Goal: Information Seeking & Learning: Learn about a topic

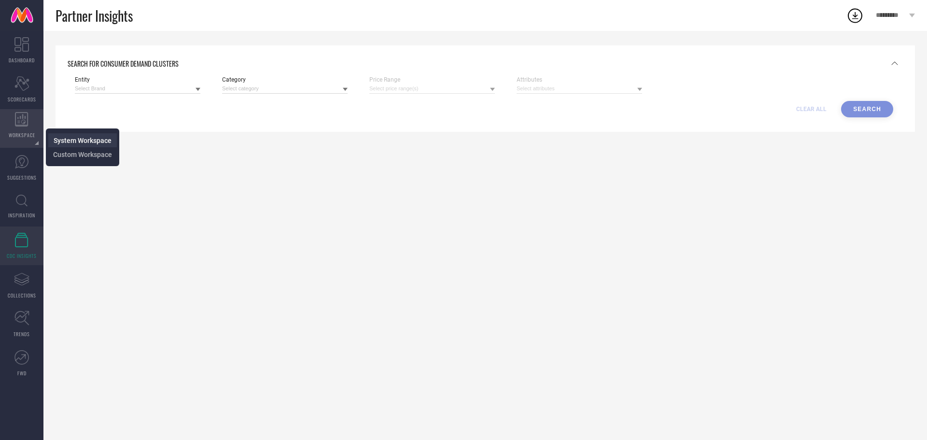
click at [63, 138] on span "System Workspace" at bounding box center [83, 141] width 58 height 8
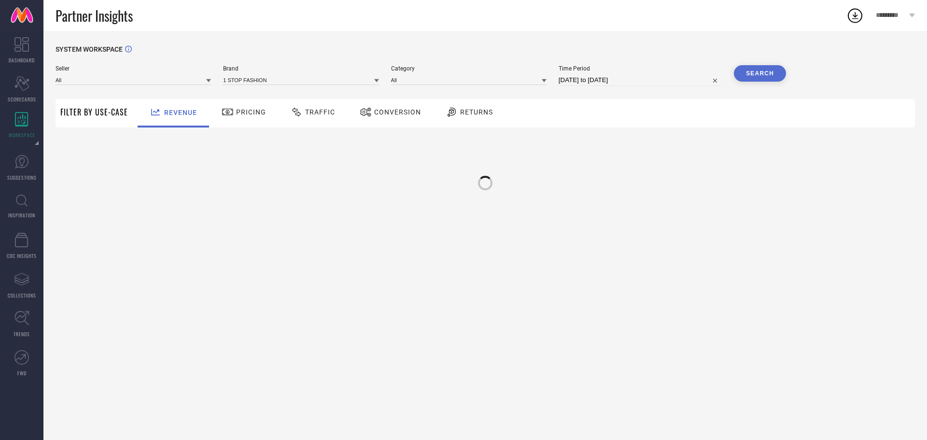
type input "All"
type input "1 STOP FASHION"
type input "All"
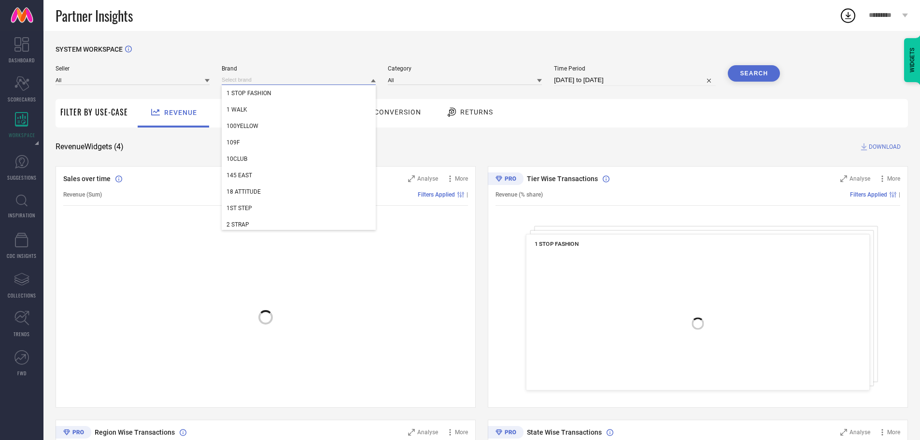
click at [264, 78] on input at bounding box center [299, 80] width 154 height 10
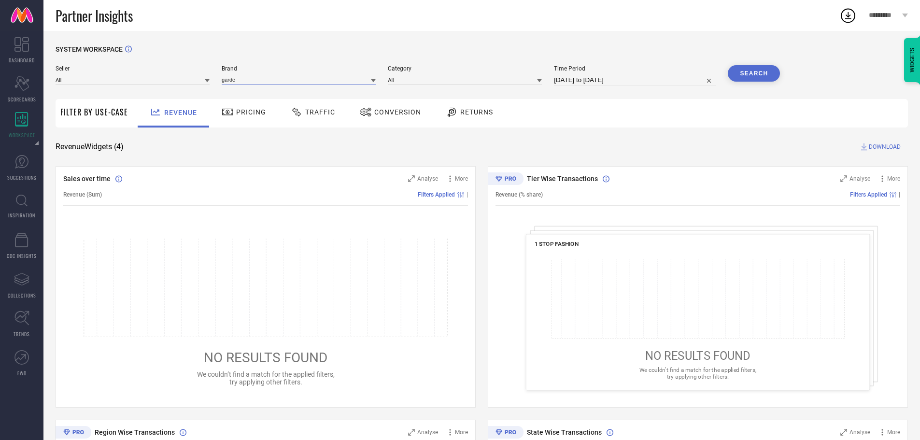
type input "garden"
click at [361, 79] on input "garden" at bounding box center [299, 80] width 154 height 10
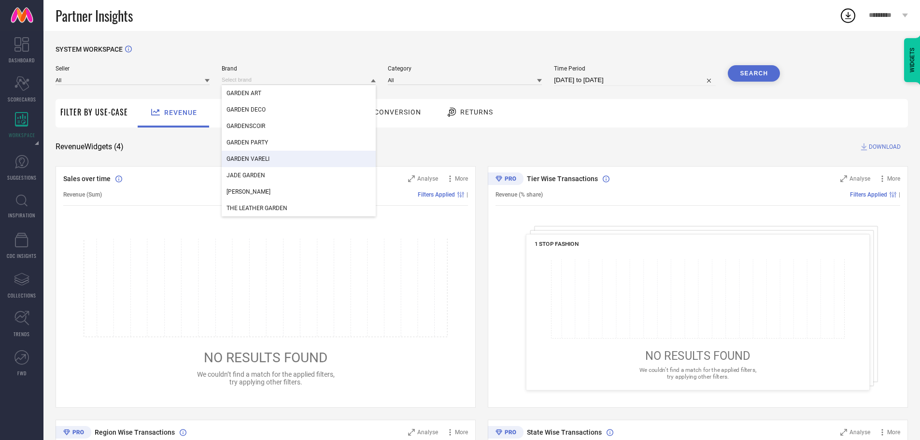
click at [245, 156] on div "GARDEN VARELI" at bounding box center [299, 159] width 154 height 16
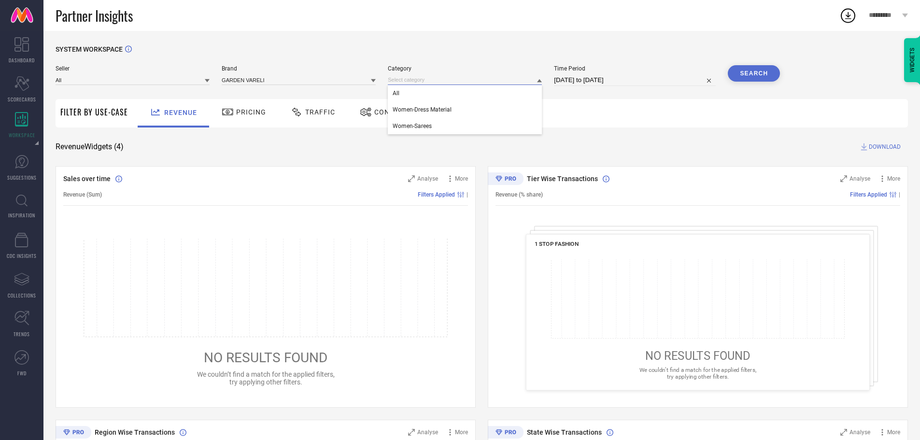
click at [497, 81] on input at bounding box center [465, 80] width 154 height 10
click at [411, 82] on input at bounding box center [465, 80] width 154 height 10
click at [397, 90] on div "All" at bounding box center [465, 93] width 154 height 16
select select "7"
select select "2025"
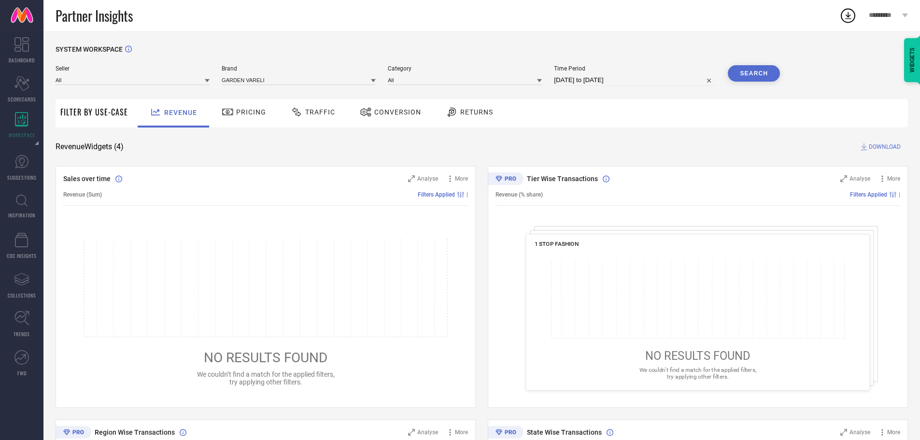
select select "8"
select select "2025"
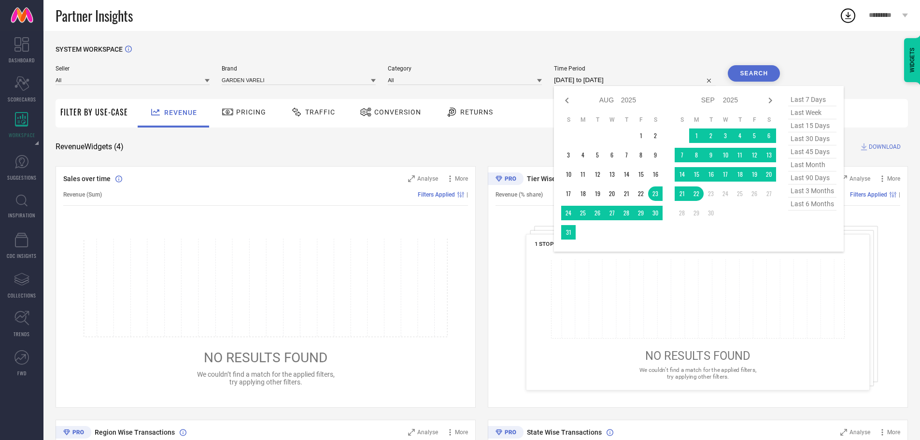
click at [603, 79] on input "[DATE] to [DATE]" at bounding box center [635, 80] width 162 height 12
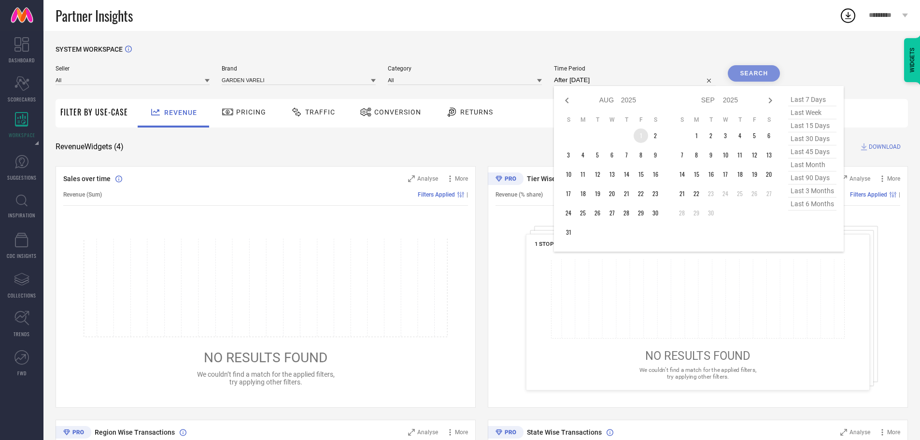
click at [645, 137] on td "1" at bounding box center [641, 135] width 14 height 14
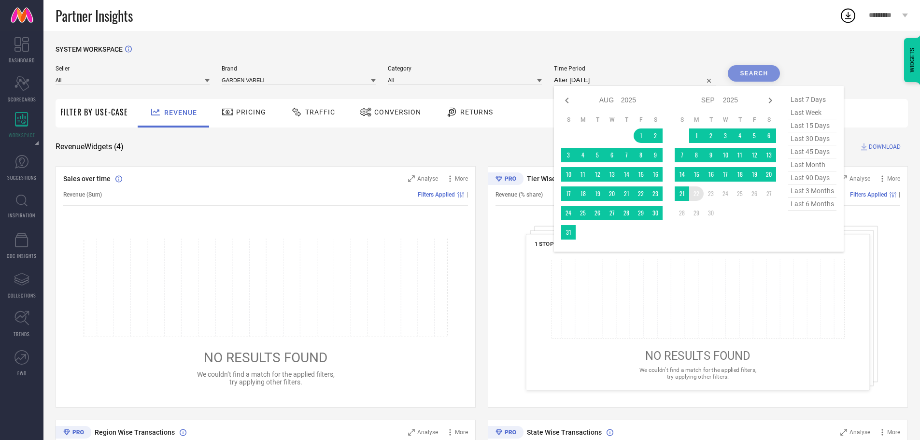
type input "[DATE] to [DATE]"
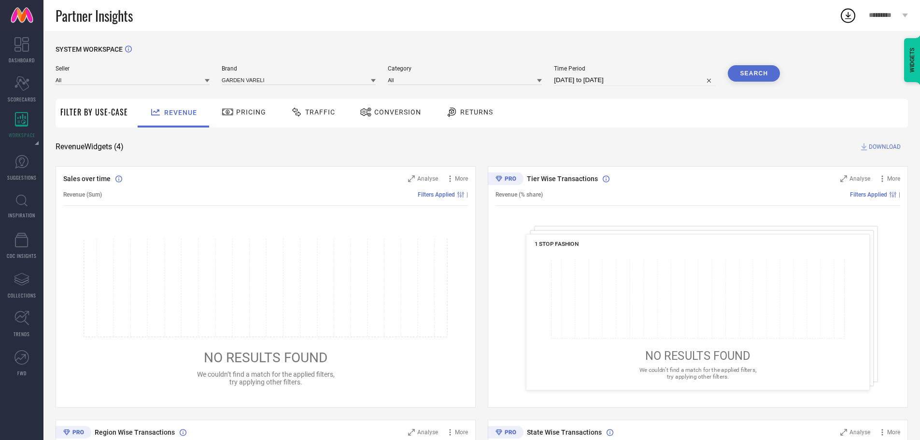
click at [740, 69] on button "Search" at bounding box center [754, 73] width 52 height 16
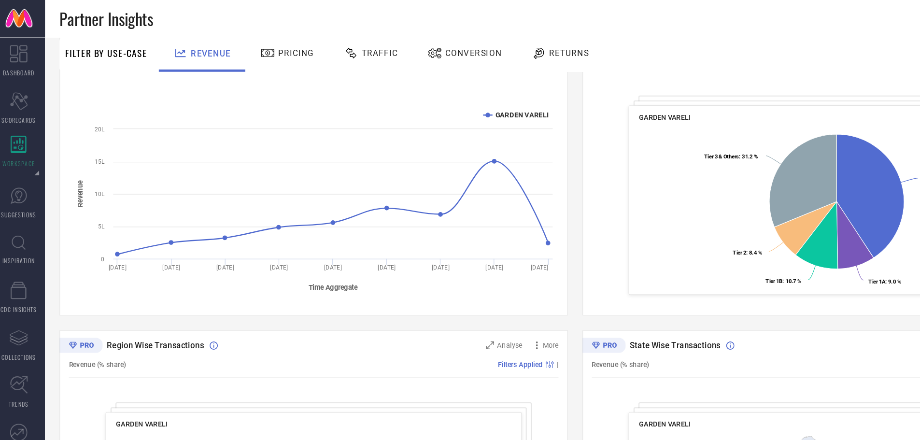
scroll to position [143, 0]
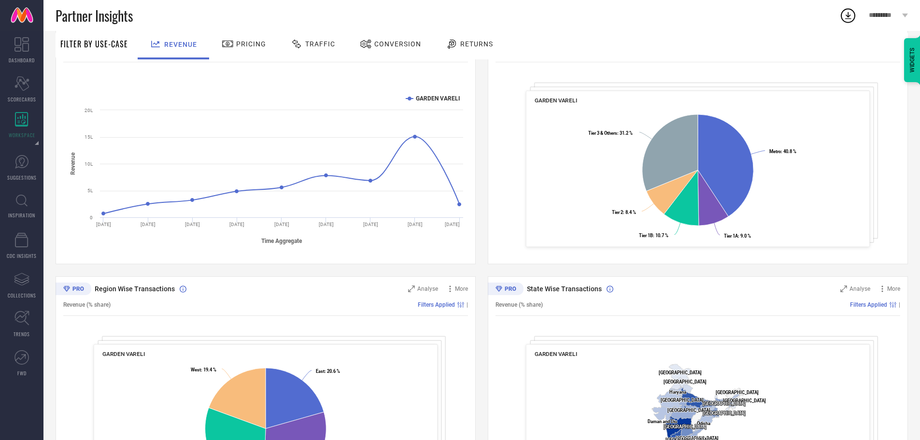
click at [548, 279] on div "State Wise Transactions Analyse More Revenue (% share) Filters Applied | GARDEN…" at bounding box center [698, 396] width 420 height 241
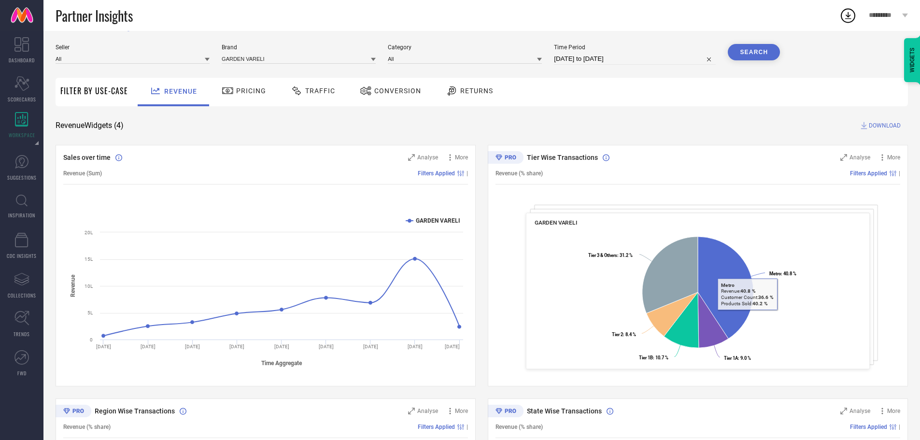
scroll to position [0, 0]
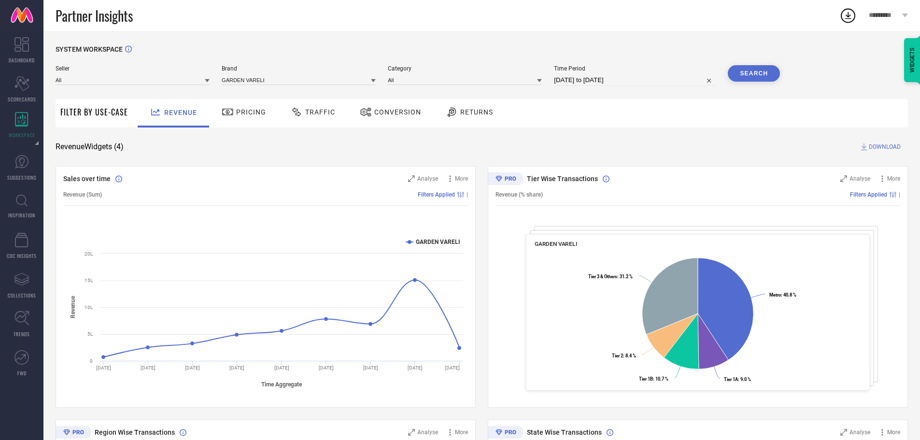
click at [231, 108] on icon at bounding box center [228, 112] width 12 height 12
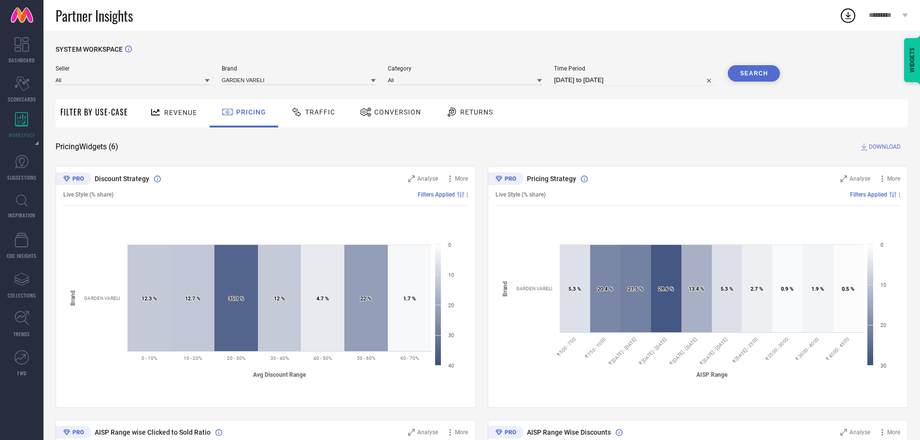
click at [170, 111] on span "Revenue" at bounding box center [180, 113] width 33 height 8
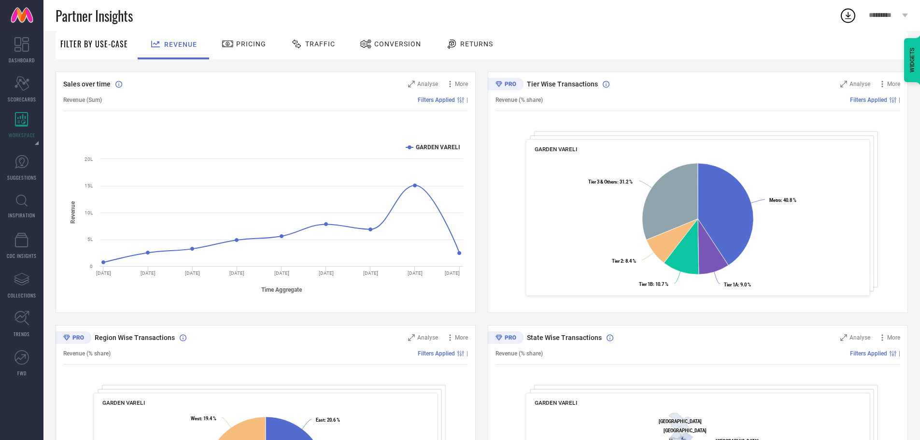
scroll to position [95, 0]
click at [234, 41] on div at bounding box center [229, 44] width 14 height 12
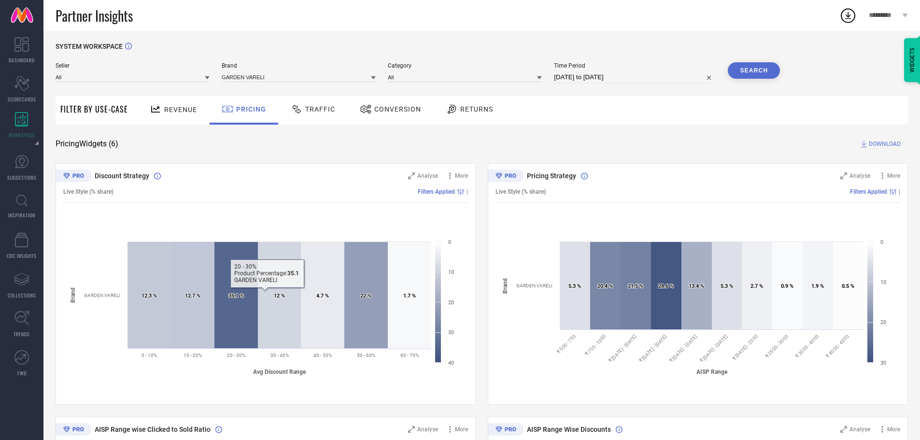
scroll to position [2, 0]
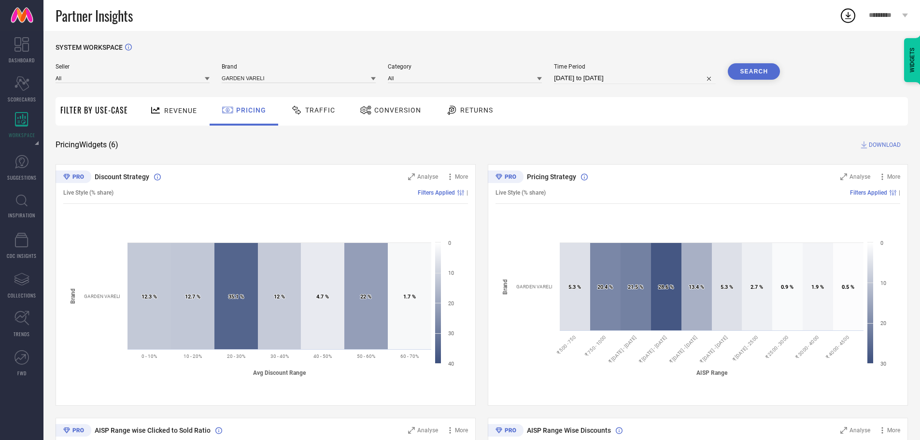
click at [312, 107] on span "Traffic" at bounding box center [320, 110] width 30 height 8
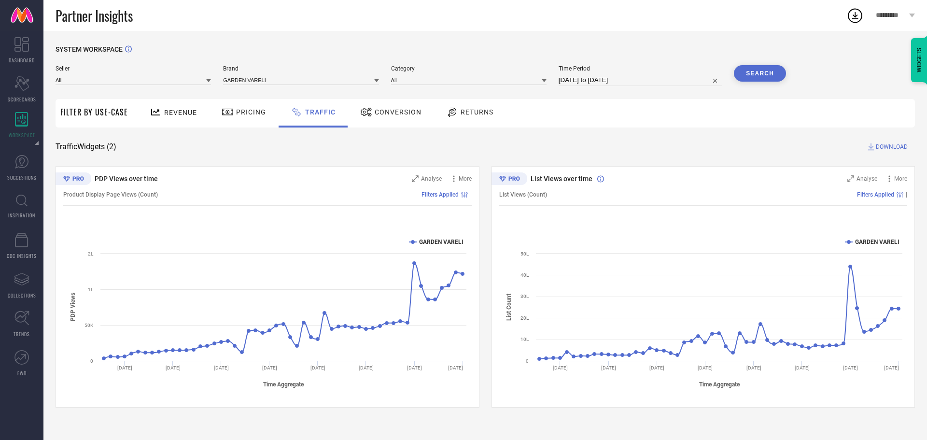
click at [392, 113] on span "Conversion" at bounding box center [398, 112] width 47 height 8
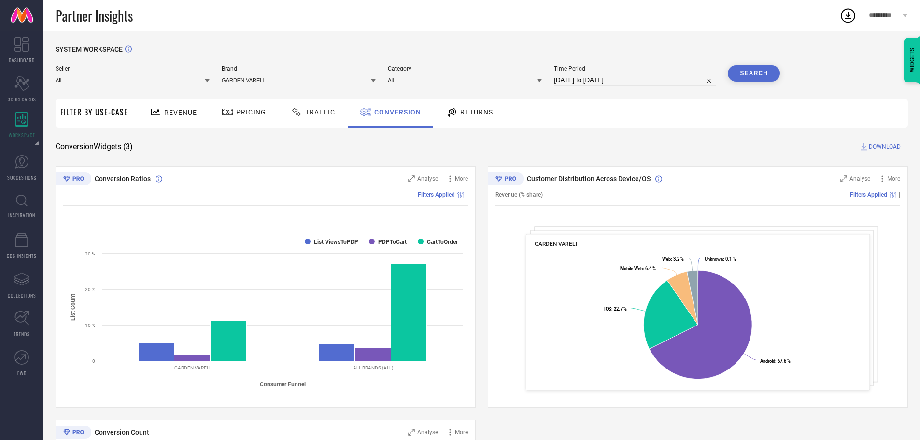
click at [471, 113] on span "Returns" at bounding box center [476, 112] width 33 height 8
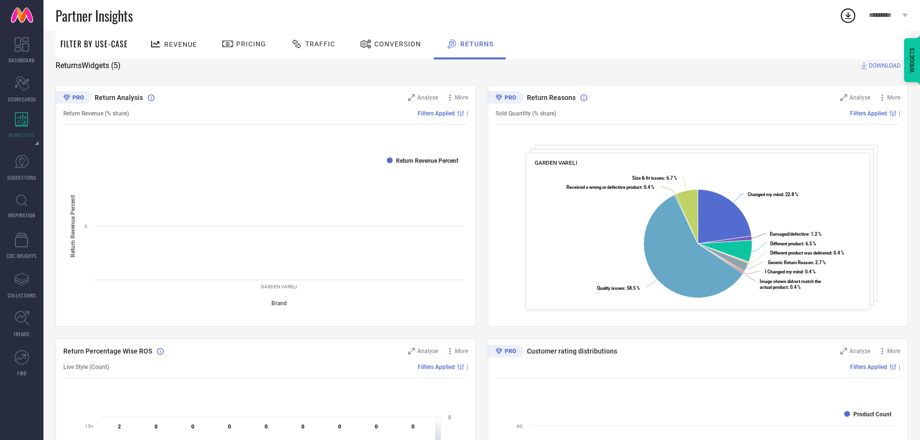
scroll to position [44, 0]
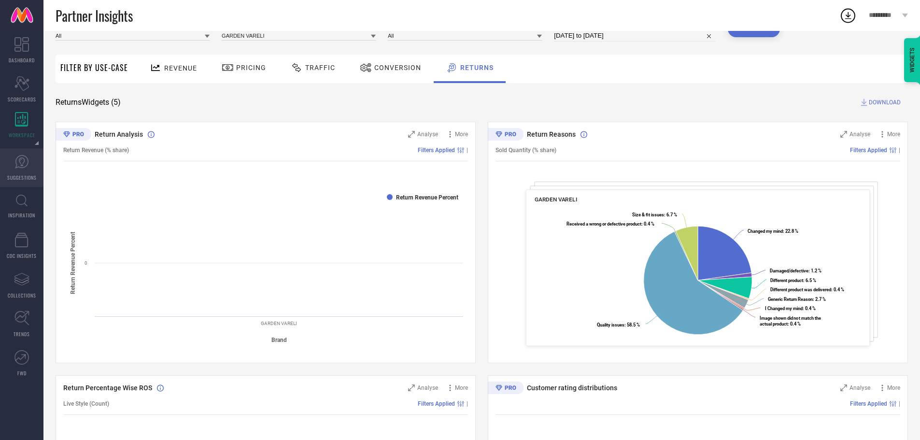
click at [20, 162] on icon at bounding box center [22, 161] width 6 height 9
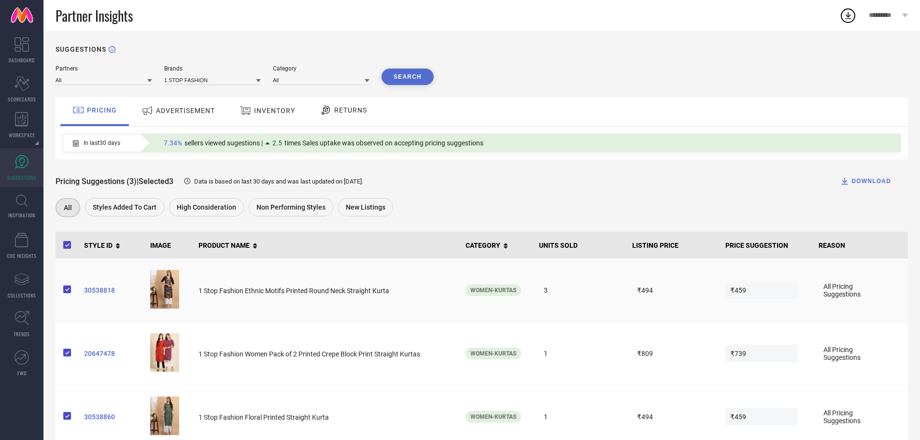
scroll to position [25, 0]
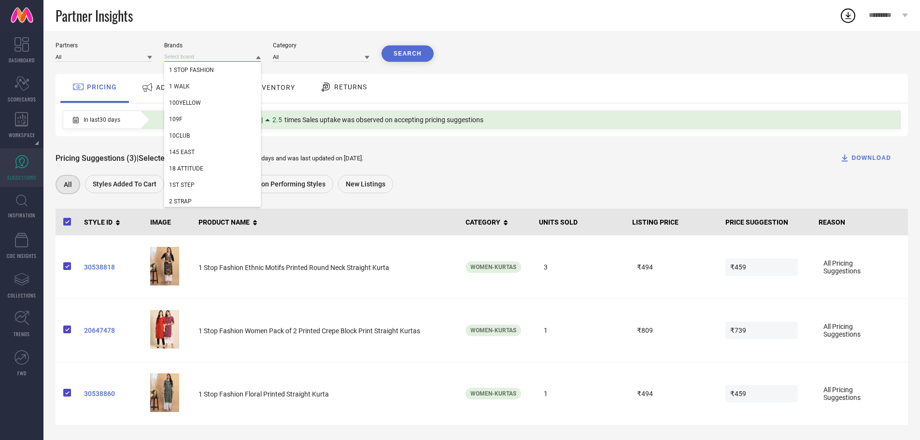
click at [196, 57] on input at bounding box center [212, 57] width 97 height 10
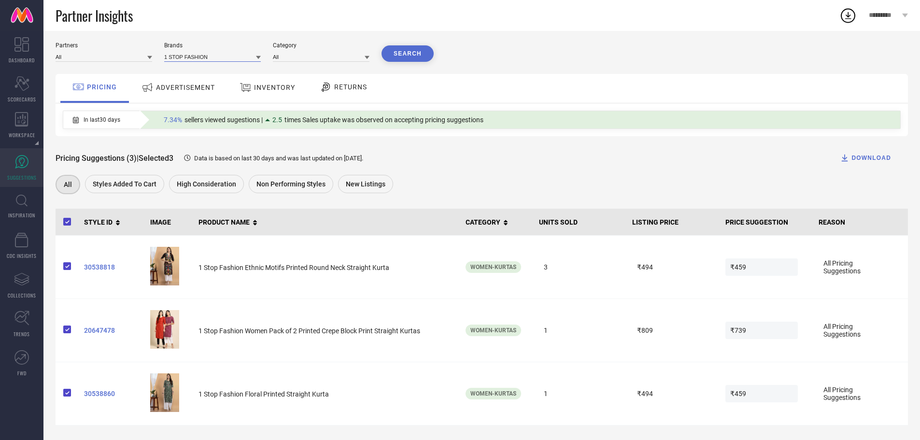
click at [191, 52] on input at bounding box center [212, 57] width 97 height 10
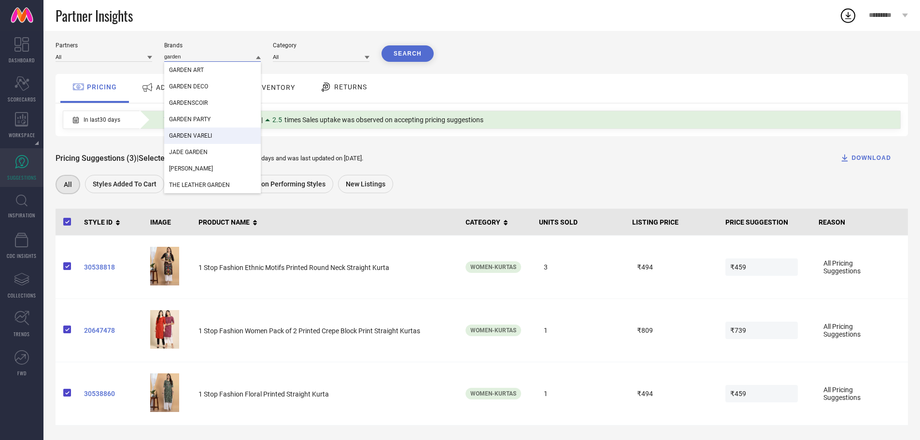
type input "garden"
click at [189, 138] on div "GARDEN VARELI" at bounding box center [212, 136] width 97 height 16
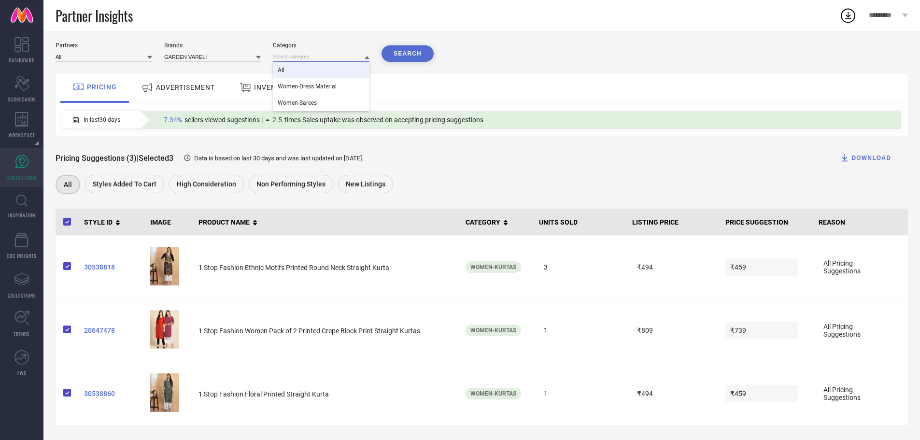
drag, startPoint x: 328, startPoint y: 55, endPoint x: 292, endPoint y: 70, distance: 38.7
click at [292, 62] on div "All Women-Dress Material Women-Sarees" at bounding box center [321, 57] width 97 height 10
click at [292, 70] on div "Partners All Brands GARDEN VARELI Category Search PRICING ADVERTISEMENT INVENTO…" at bounding box center [482, 233] width 852 height 383
click at [309, 56] on input at bounding box center [321, 57] width 97 height 10
drag, startPoint x: 282, startPoint y: 47, endPoint x: 292, endPoint y: 52, distance: 11.2
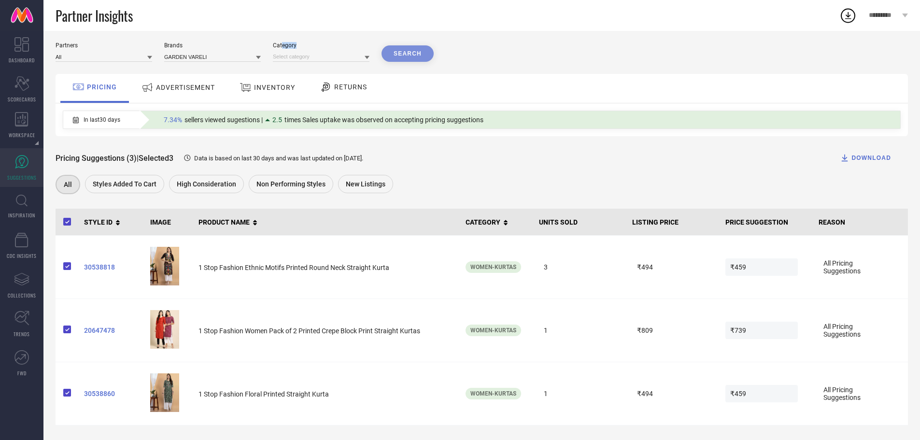
click at [292, 52] on div "Category" at bounding box center [321, 52] width 97 height 20
click at [292, 52] on input at bounding box center [321, 57] width 97 height 10
click at [364, 56] on input at bounding box center [321, 57] width 97 height 10
click at [339, 66] on div "All" at bounding box center [321, 70] width 97 height 16
click at [404, 51] on button "Search" at bounding box center [408, 53] width 52 height 16
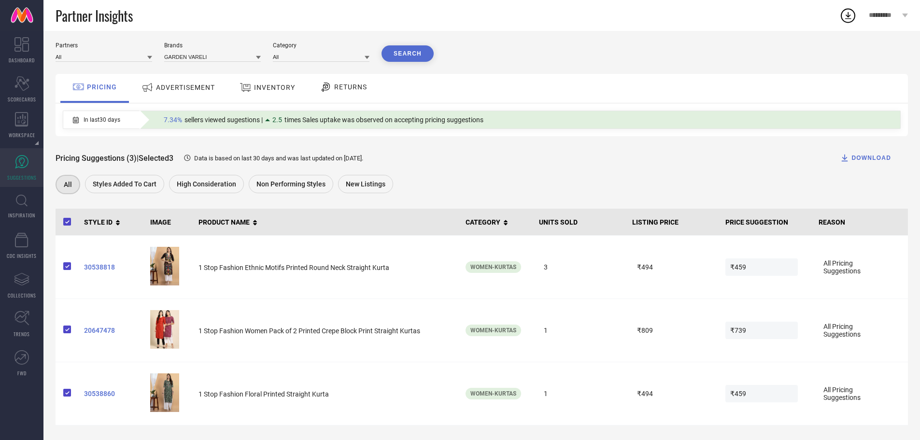
scroll to position [0, 0]
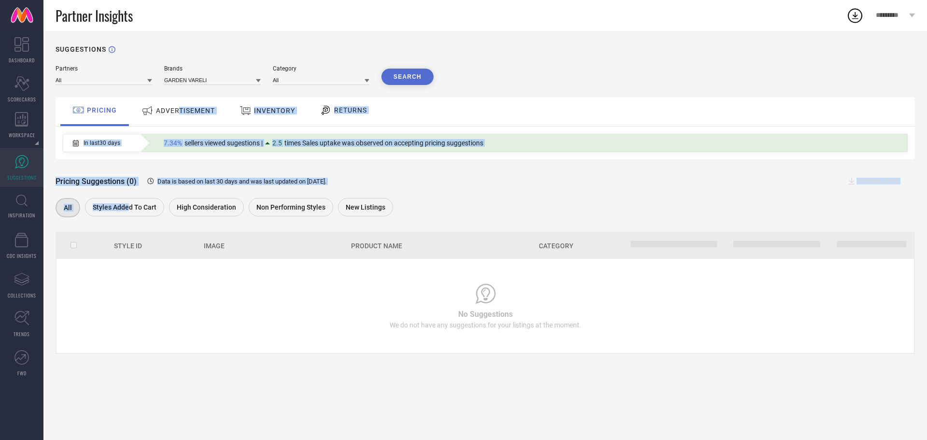
drag, startPoint x: 129, startPoint y: 201, endPoint x: 184, endPoint y: 105, distance: 110.3
click at [184, 105] on div "Partners All Brands GARDEN VARELI Category All Search PRICING ADVERTISEMENT INV…" at bounding box center [486, 209] width 860 height 289
click at [184, 105] on div "ADVERTISEMENT" at bounding box center [178, 110] width 78 height 17
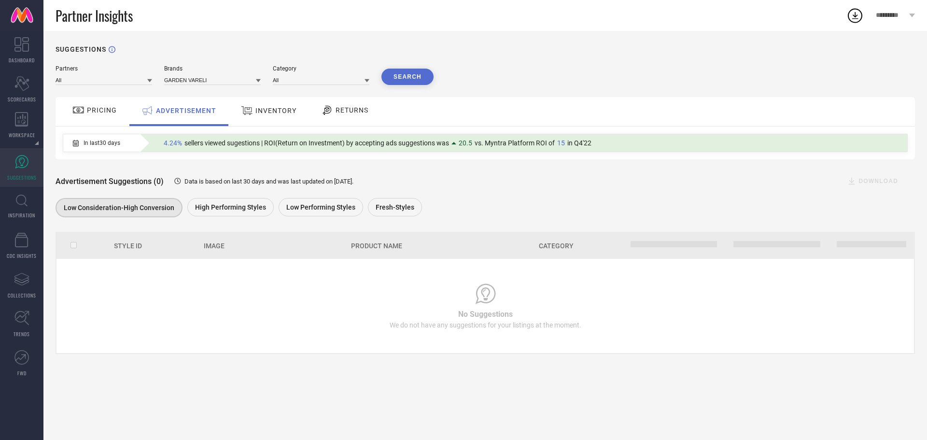
click at [266, 104] on div "INVENTORY" at bounding box center [269, 110] width 60 height 17
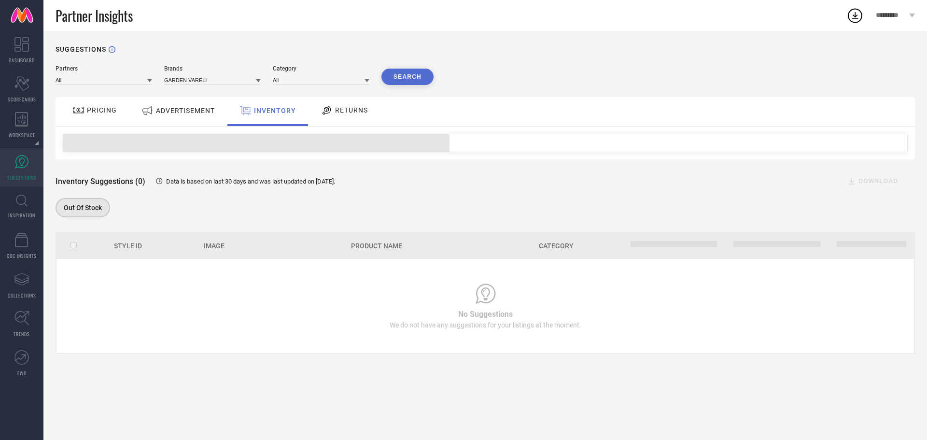
click at [352, 114] on span "RETURNS" at bounding box center [351, 110] width 33 height 8
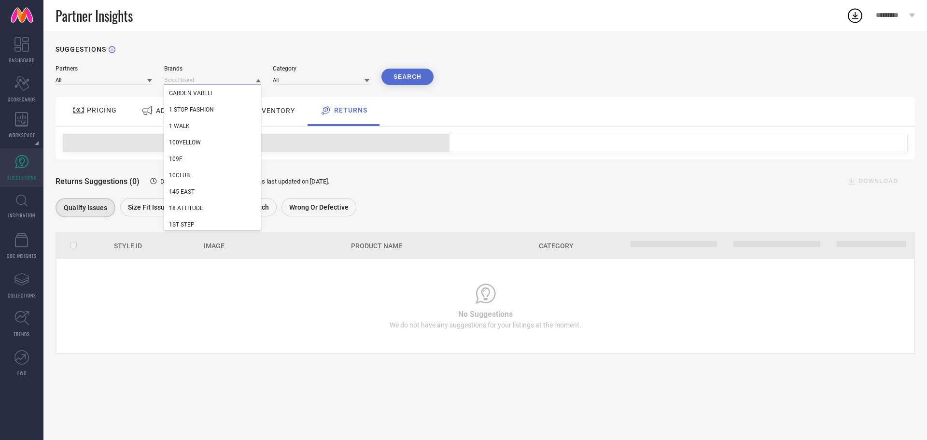
click at [233, 80] on input at bounding box center [212, 80] width 97 height 10
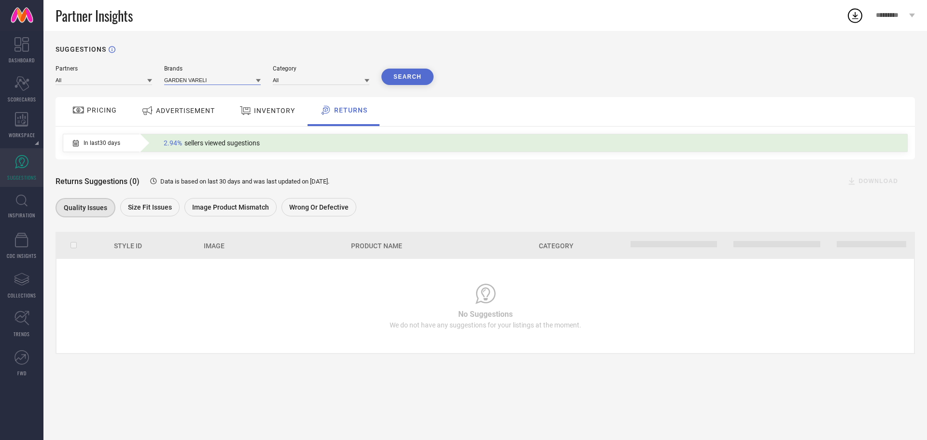
click at [212, 79] on input at bounding box center [212, 80] width 97 height 10
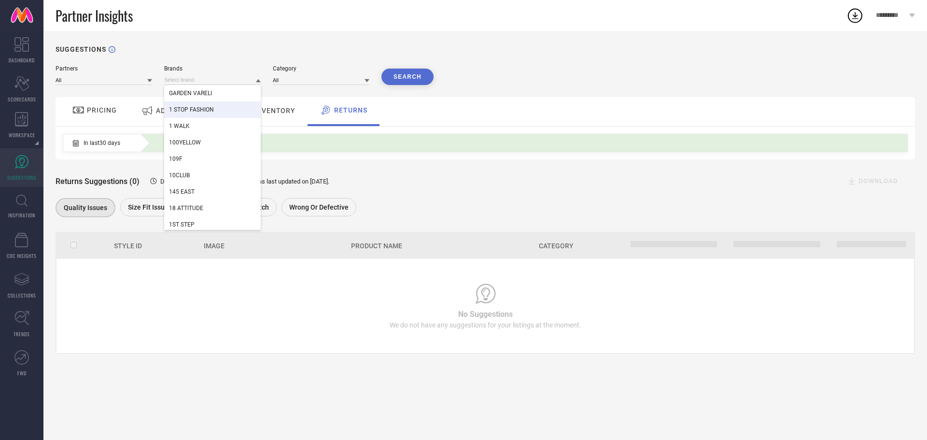
click at [196, 110] on span "1 STOP FASHION" at bounding box center [191, 109] width 45 height 7
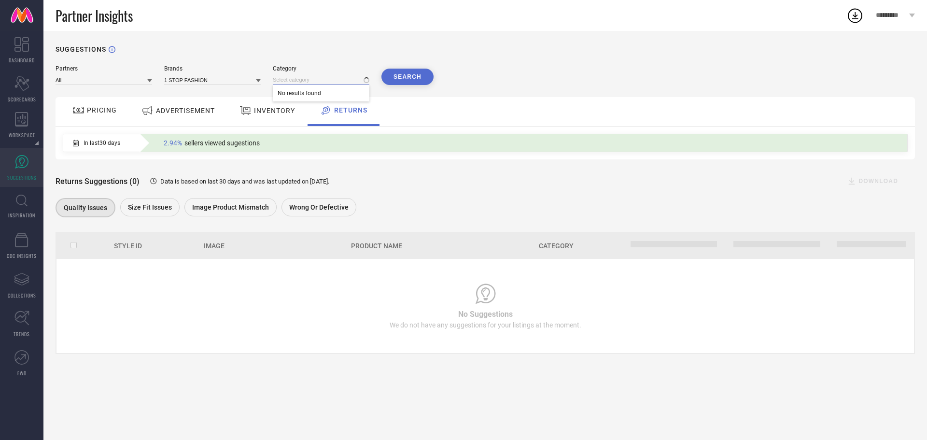
click at [351, 82] on input at bounding box center [321, 80] width 97 height 10
click at [325, 84] on input at bounding box center [321, 80] width 97 height 10
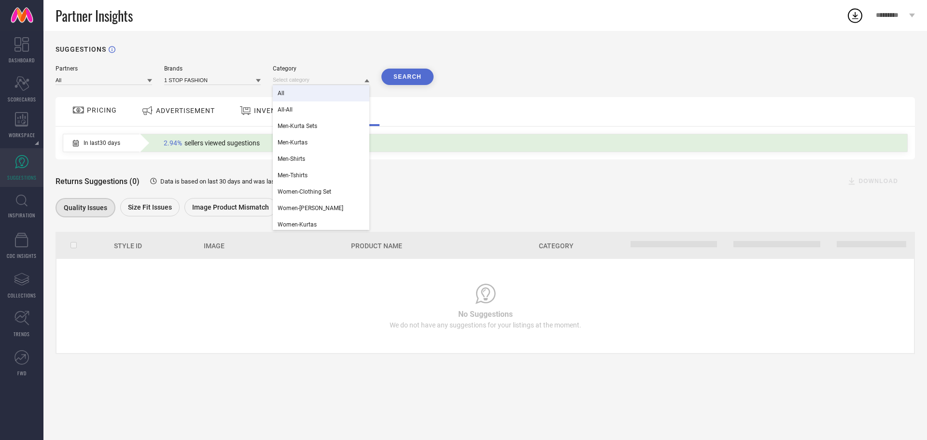
click at [300, 94] on div "All" at bounding box center [321, 93] width 97 height 16
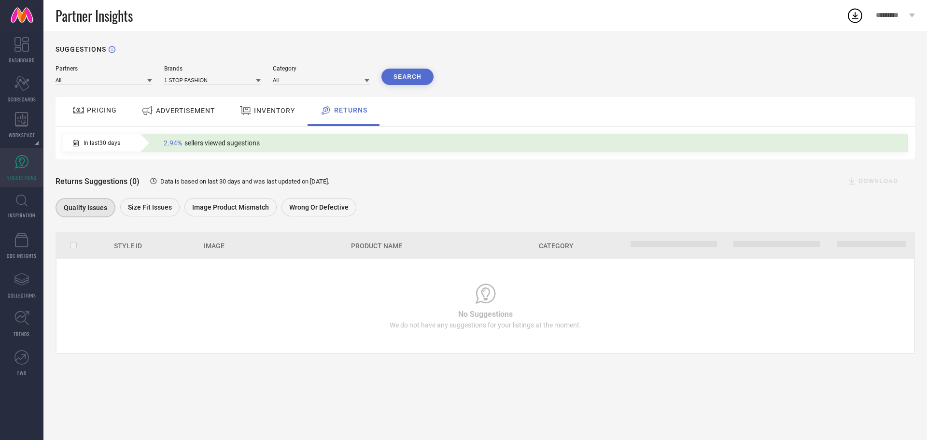
click at [400, 76] on button "Search" at bounding box center [408, 77] width 52 height 16
click at [176, 114] on span "ADVERTISEMENT" at bounding box center [185, 111] width 59 height 8
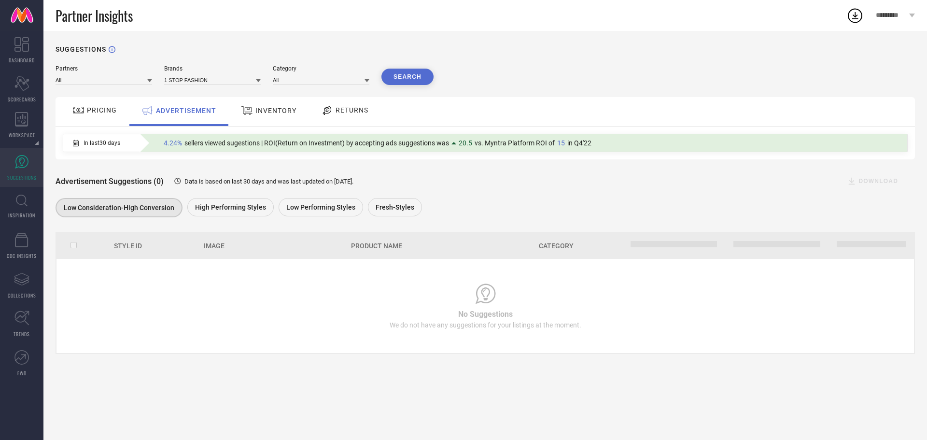
click at [94, 109] on span "PRICING" at bounding box center [102, 110] width 30 height 8
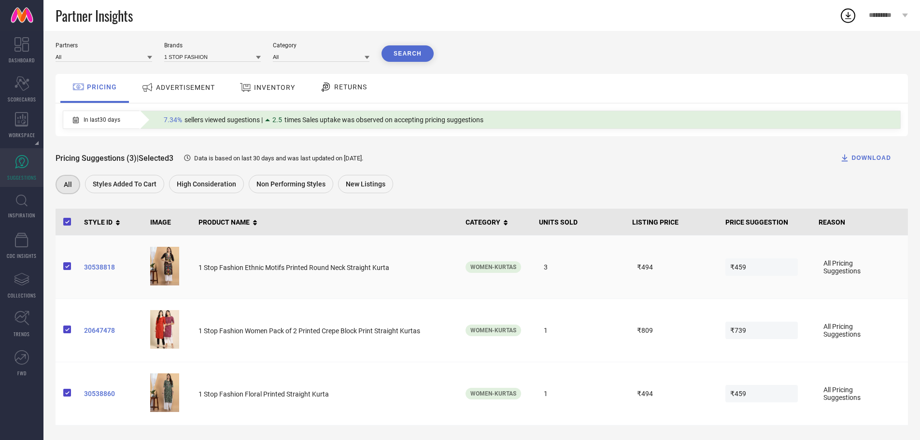
scroll to position [25, 0]
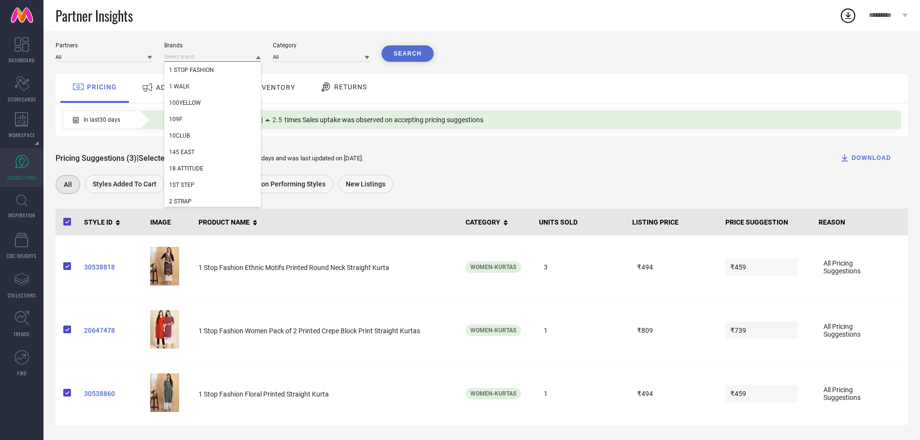
click at [219, 57] on input at bounding box center [212, 57] width 97 height 10
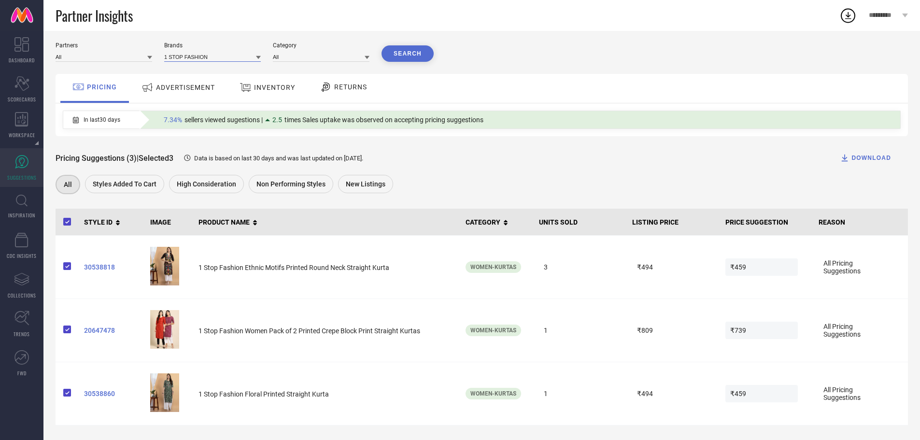
click at [219, 57] on input at bounding box center [212, 57] width 97 height 10
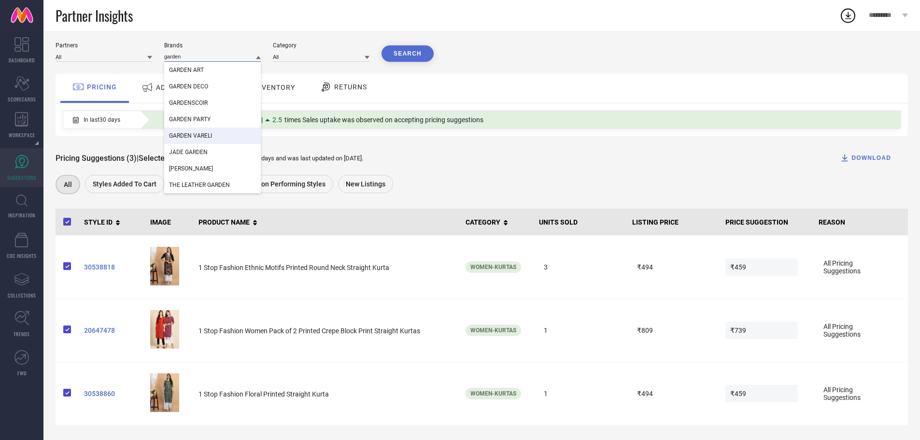
type input "garden"
click at [196, 138] on div "GARDEN VARELI" at bounding box center [212, 136] width 97 height 16
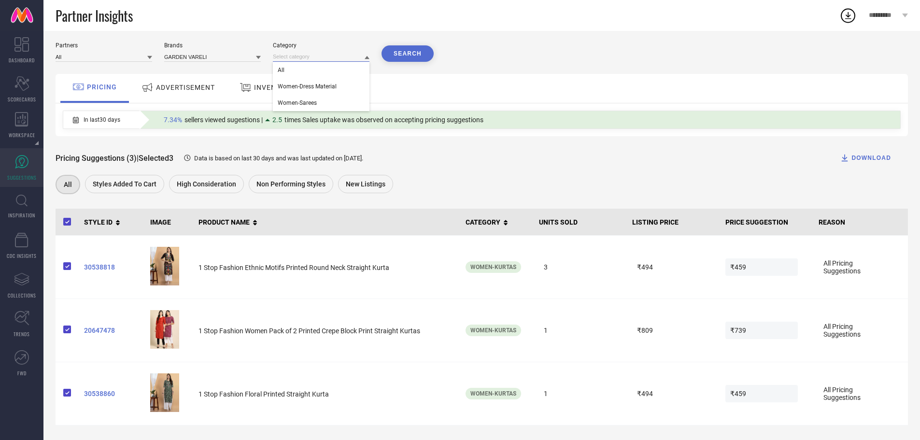
click at [342, 56] on input at bounding box center [321, 57] width 97 height 10
click at [306, 59] on input at bounding box center [321, 57] width 97 height 10
click at [293, 67] on div "All" at bounding box center [321, 70] width 97 height 16
click at [363, 53] on input at bounding box center [321, 57] width 97 height 10
click at [328, 57] on input at bounding box center [321, 57] width 97 height 10
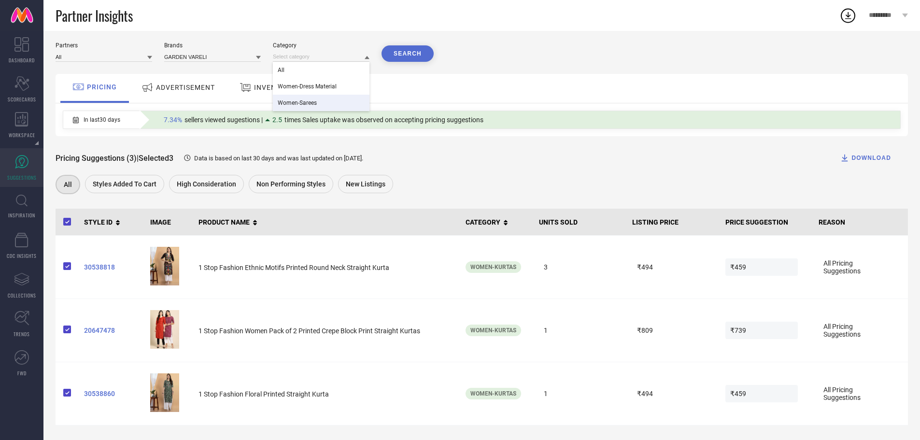
click at [308, 96] on div "Women-Sarees" at bounding box center [321, 103] width 97 height 16
click at [413, 49] on button "Search" at bounding box center [408, 53] width 52 height 16
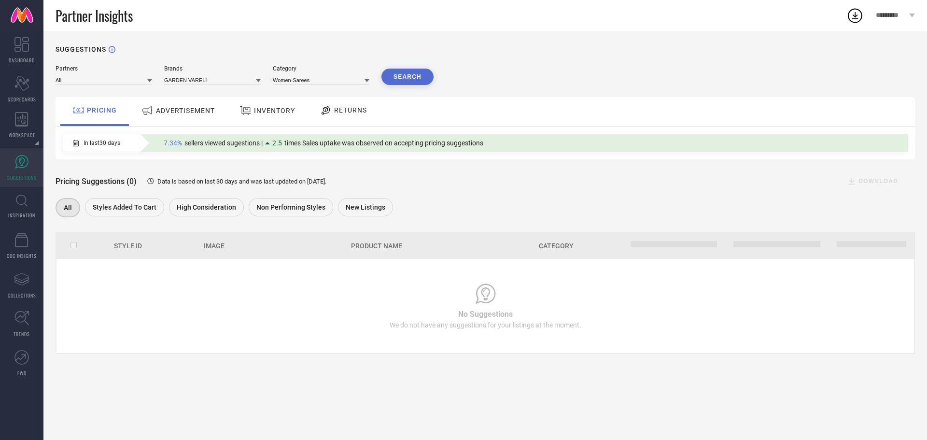
click at [176, 106] on div "ADVERTISEMENT" at bounding box center [178, 110] width 78 height 17
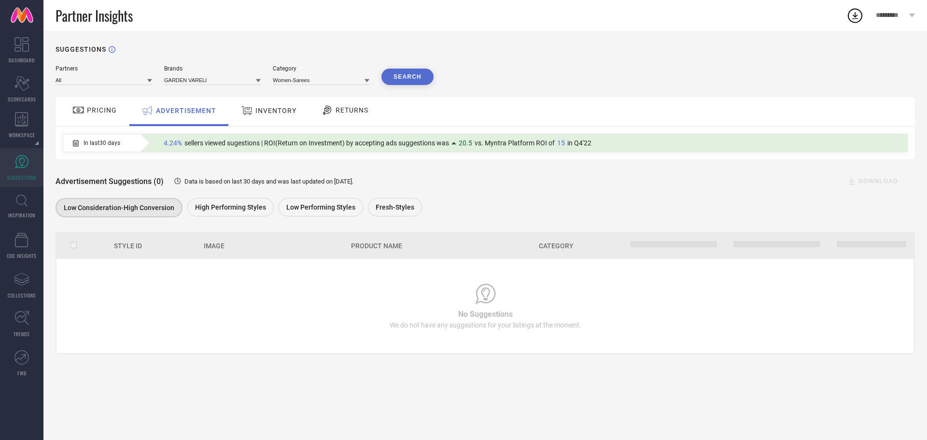
click at [259, 105] on div "INVENTORY" at bounding box center [269, 110] width 60 height 17
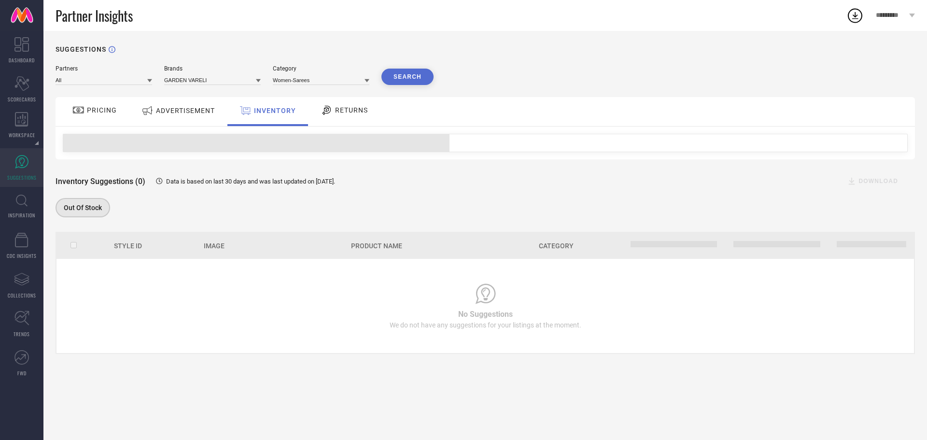
click at [340, 108] on span "RETURNS" at bounding box center [351, 110] width 33 height 8
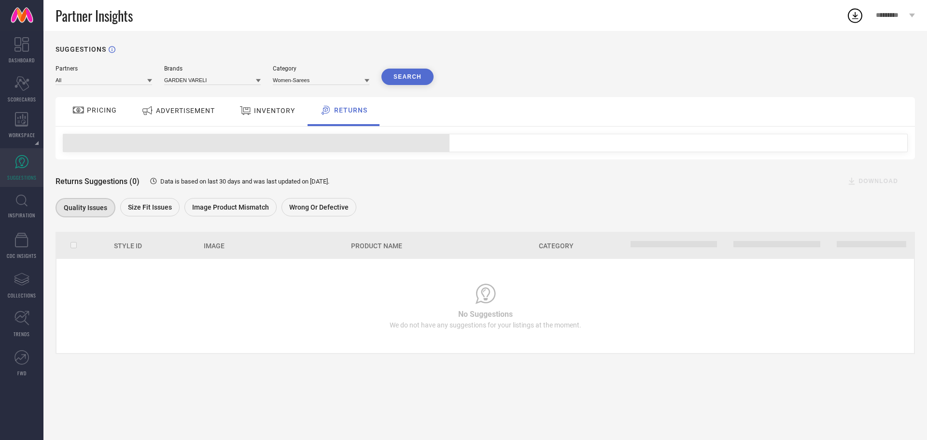
click at [181, 115] on div "ADVERTISEMENT" at bounding box center [178, 110] width 78 height 17
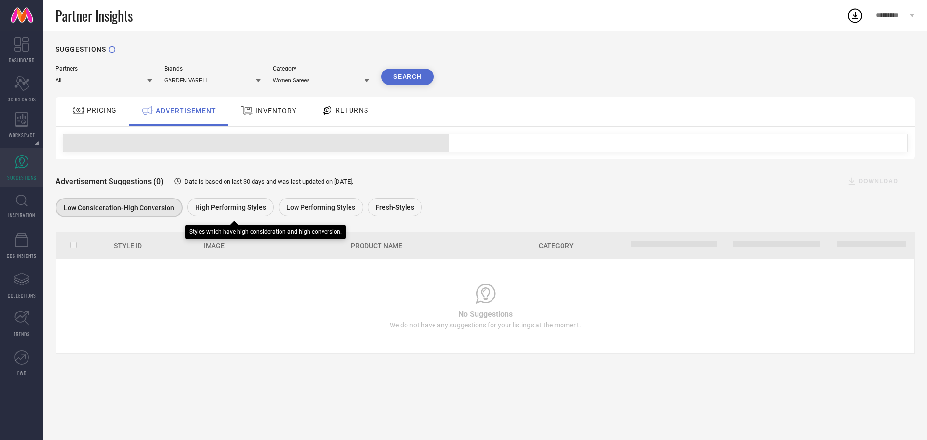
click at [209, 215] on div "High Performing Styles" at bounding box center [230, 207] width 86 height 18
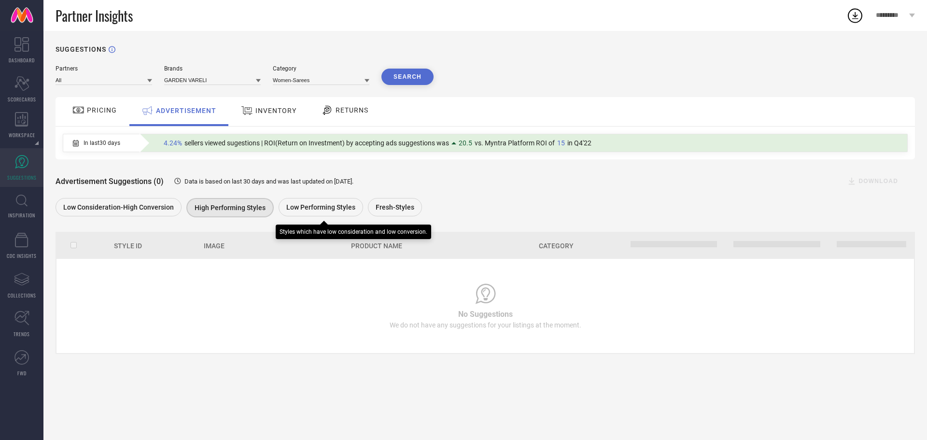
click at [320, 204] on div "Low Performing Styles" at bounding box center [321, 207] width 85 height 18
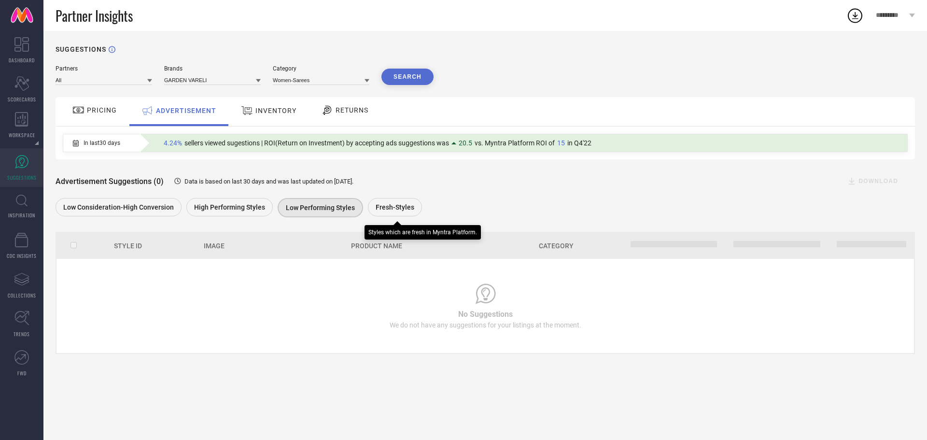
click at [395, 203] on div "Fresh-Styles" at bounding box center [395, 207] width 54 height 18
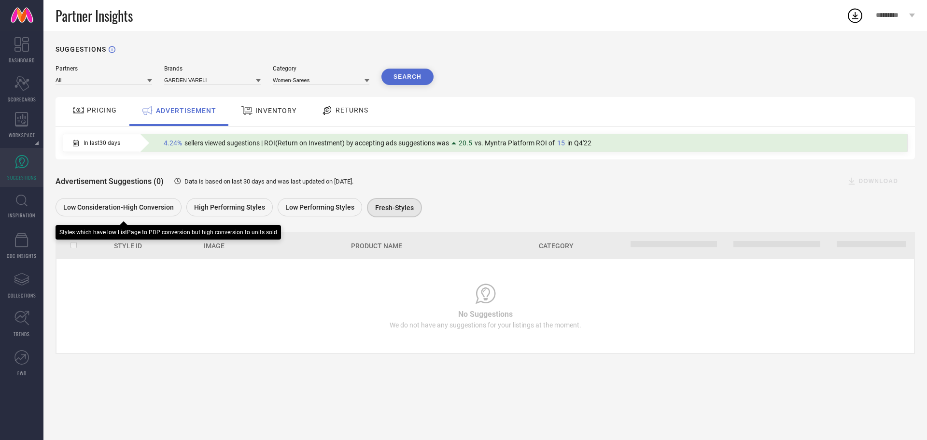
click at [142, 204] on div "Low Consideration-High Conversion" at bounding box center [119, 207] width 126 height 18
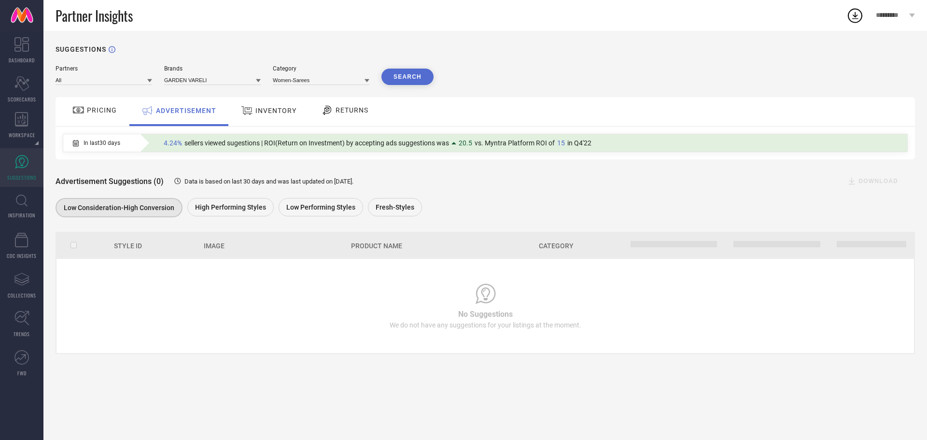
click at [101, 105] on div "PRICING" at bounding box center [94, 110] width 49 height 16
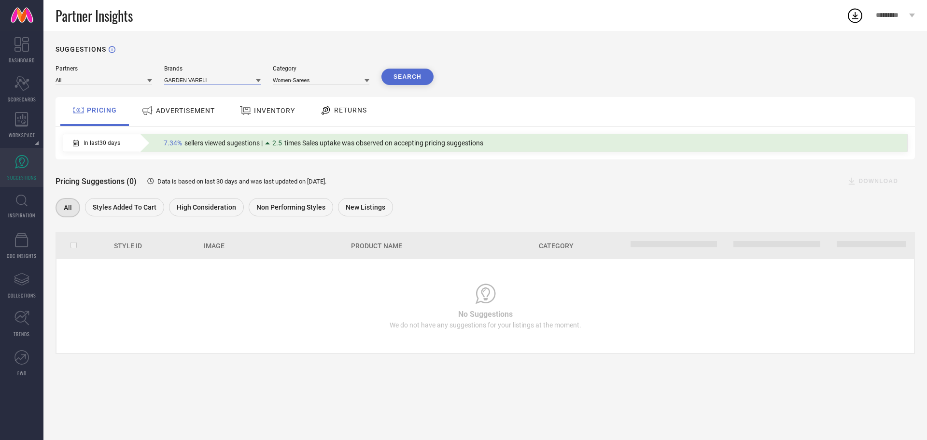
click at [171, 82] on input at bounding box center [212, 80] width 97 height 10
type input "theat"
click at [175, 97] on div "THEATER" at bounding box center [212, 93] width 97 height 16
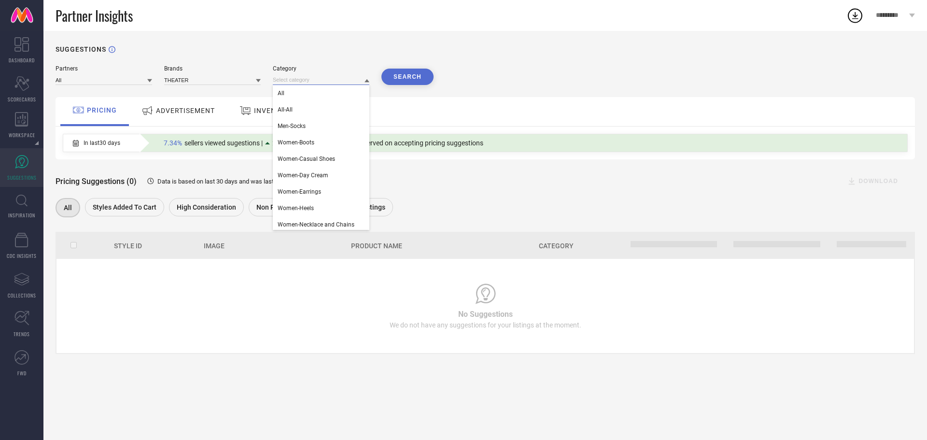
click at [352, 81] on input at bounding box center [321, 80] width 97 height 10
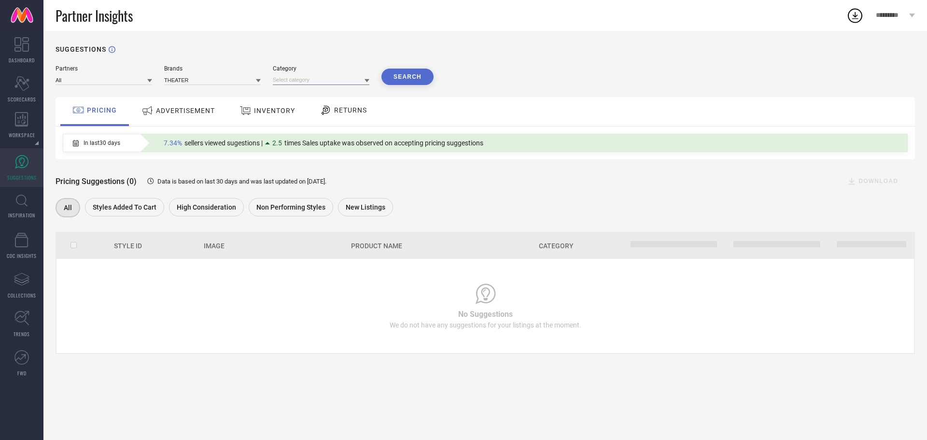
click at [296, 83] on input at bounding box center [321, 80] width 97 height 10
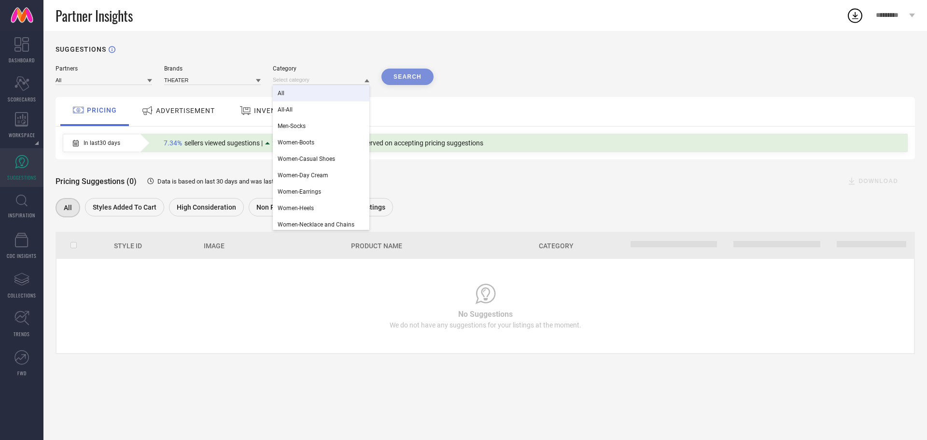
click at [286, 90] on div "All" at bounding box center [321, 93] width 97 height 16
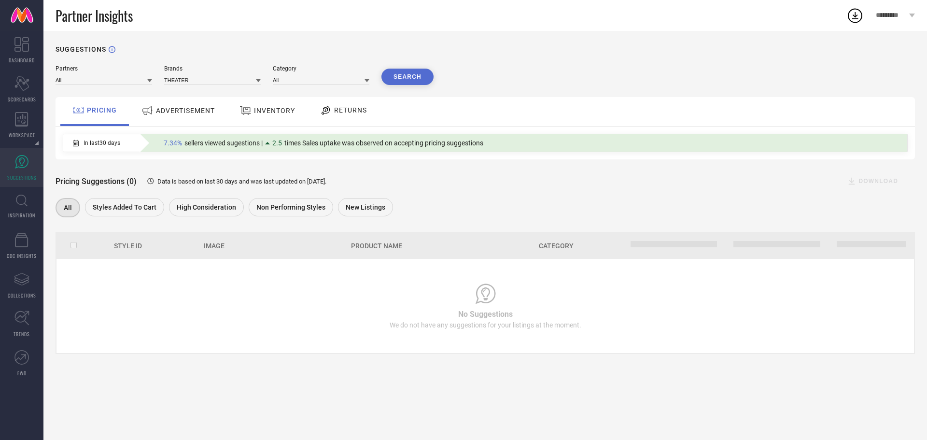
click at [391, 78] on button "Search" at bounding box center [408, 77] width 52 height 16
click at [184, 118] on div "ADVERTISEMENT" at bounding box center [178, 110] width 78 height 17
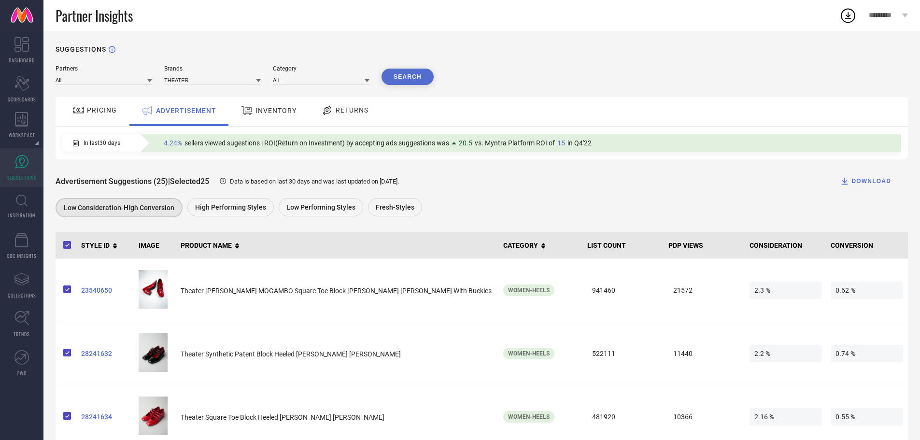
click at [399, 182] on span "Data is based on last 30 days and was last updated on [DATE] ." at bounding box center [314, 181] width 169 height 7
click at [15, 220] on link "INSPIRATION" at bounding box center [21, 206] width 43 height 39
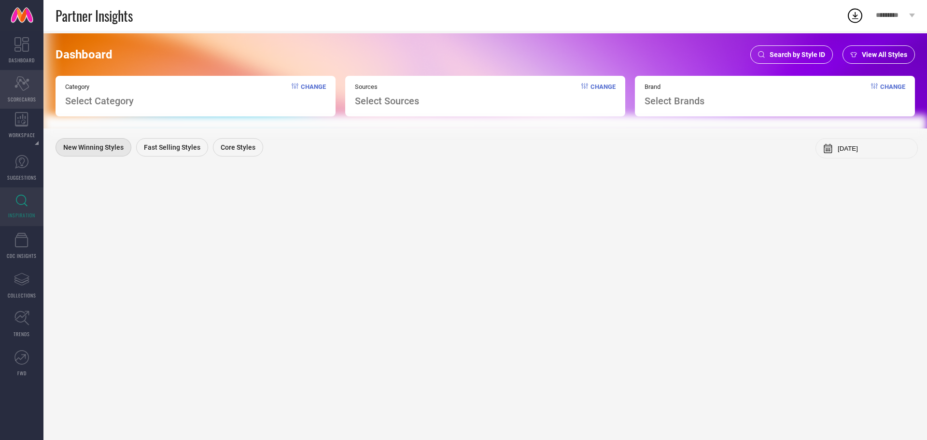
click at [23, 82] on icon "Scorecard" at bounding box center [21, 83] width 15 height 14
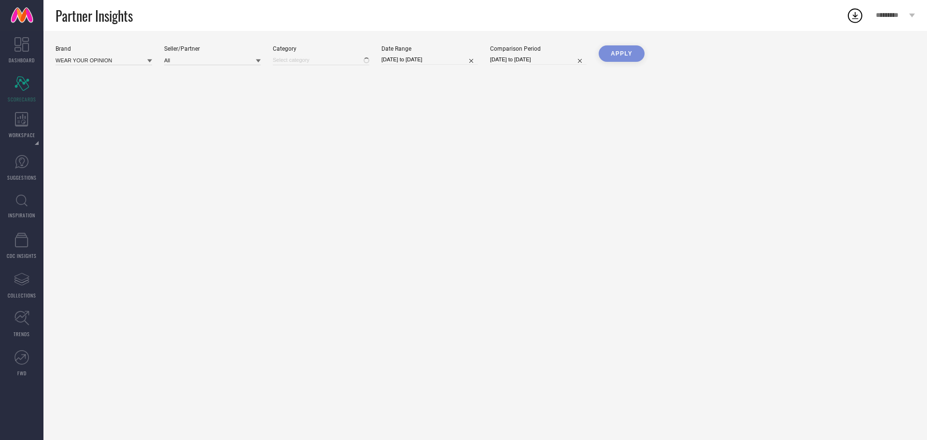
type input "All"
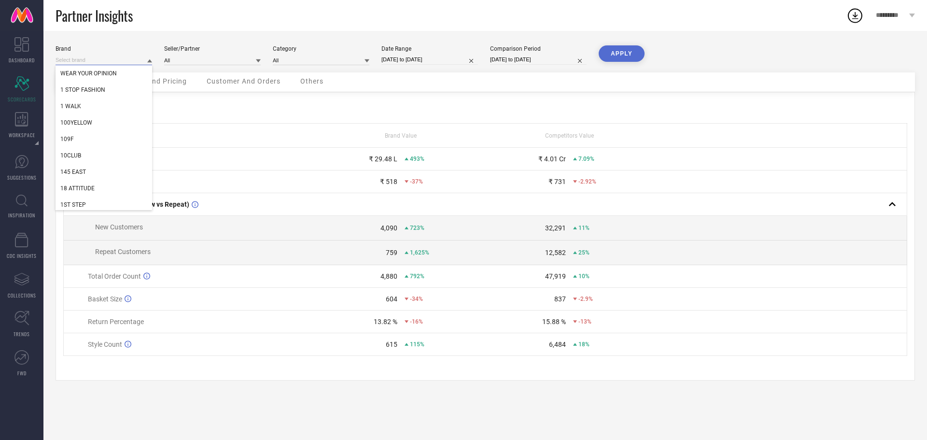
click at [125, 63] on input at bounding box center [104, 60] width 97 height 10
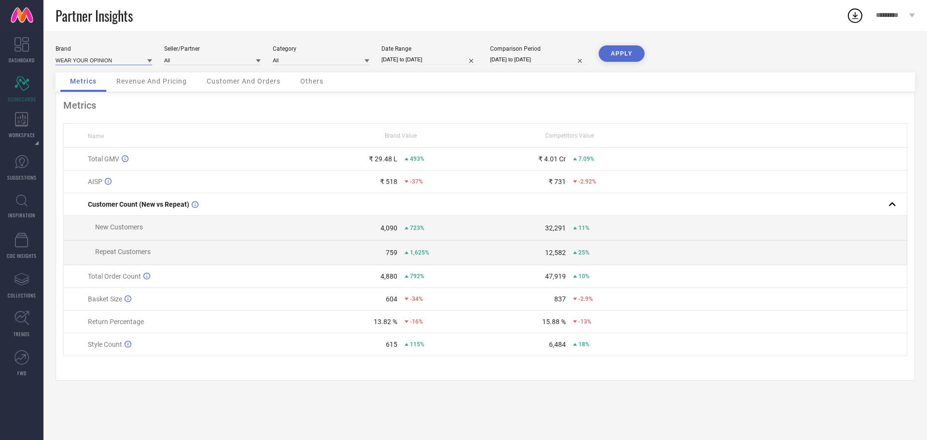
click at [125, 63] on input at bounding box center [104, 60] width 97 height 10
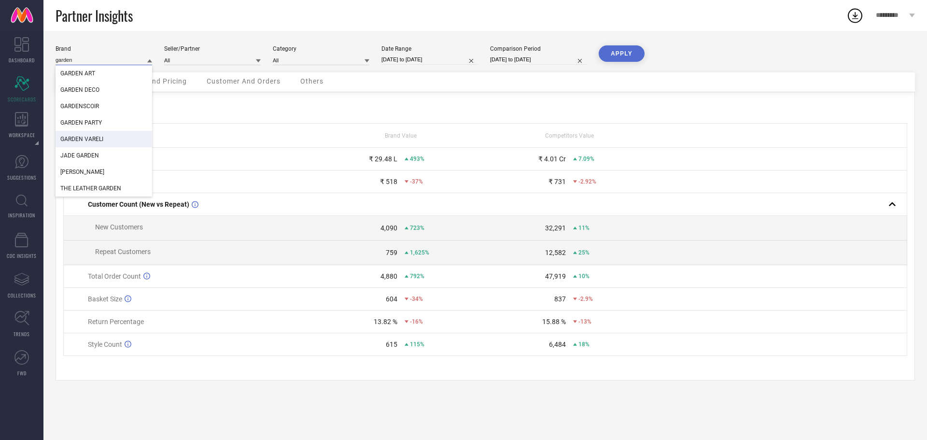
type input "garden"
click at [87, 136] on span "GARDEN VARELI" at bounding box center [81, 139] width 43 height 7
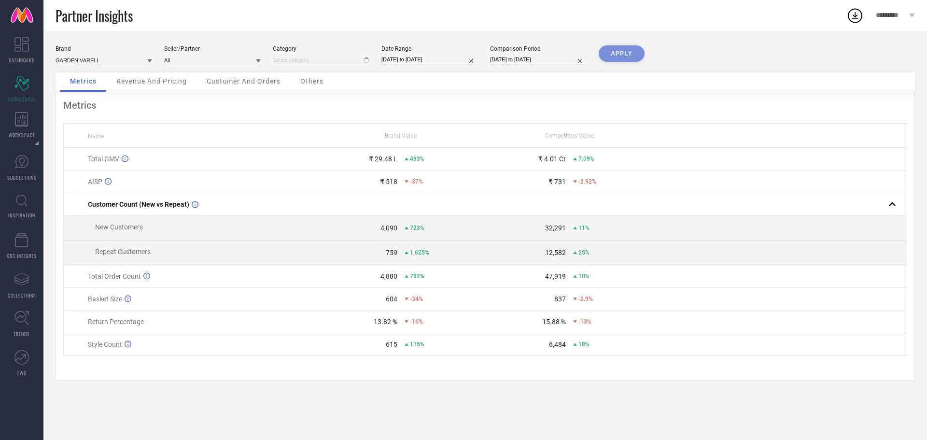
type input "All"
click at [616, 56] on button "APPLY" at bounding box center [622, 53] width 46 height 16
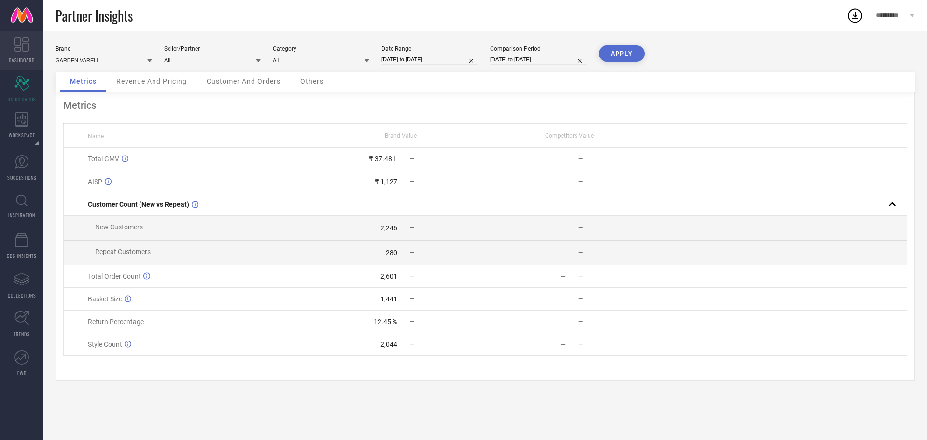
click at [32, 52] on link "DASHBOARD" at bounding box center [21, 50] width 43 height 39
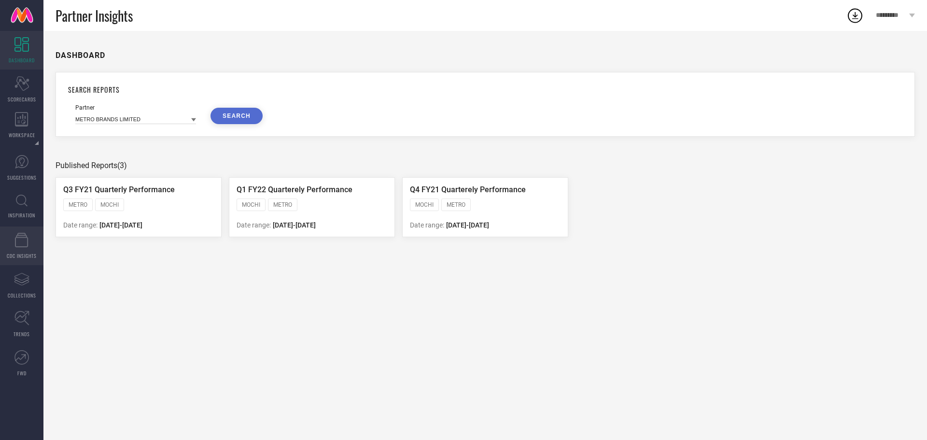
click at [20, 246] on icon at bounding box center [22, 240] width 14 height 14
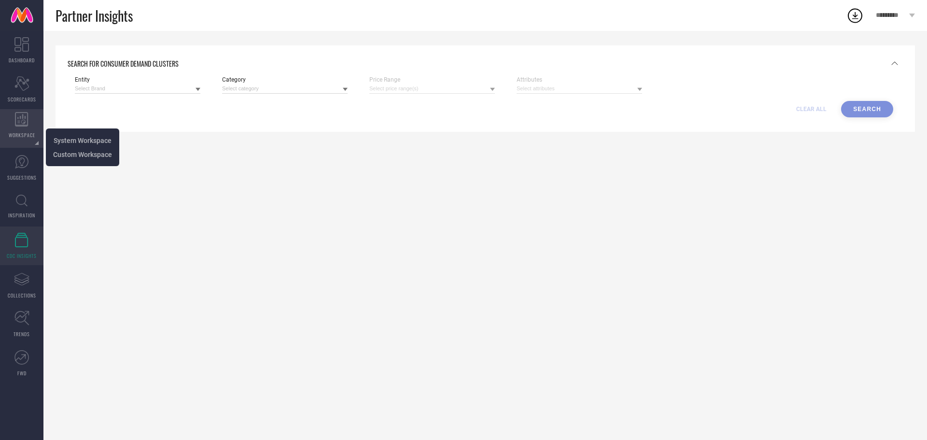
click at [20, 128] on div "WORKSPACE" at bounding box center [21, 128] width 43 height 39
click at [62, 137] on span "System Workspace" at bounding box center [83, 141] width 58 height 8
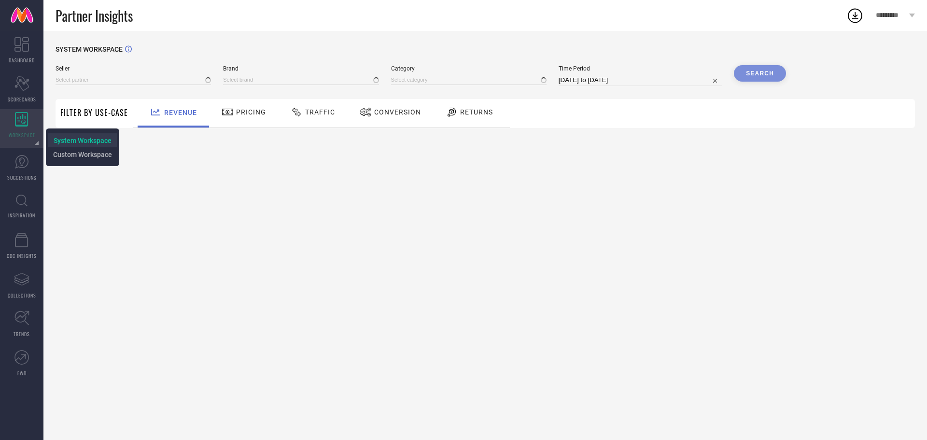
type input "All"
type input "1 STOP FASHION"
type input "All"
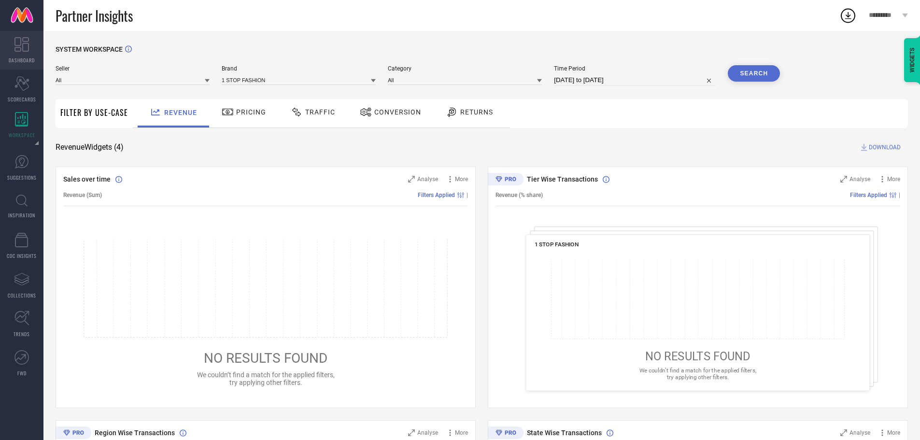
click at [16, 50] on icon at bounding box center [21, 44] width 14 height 14
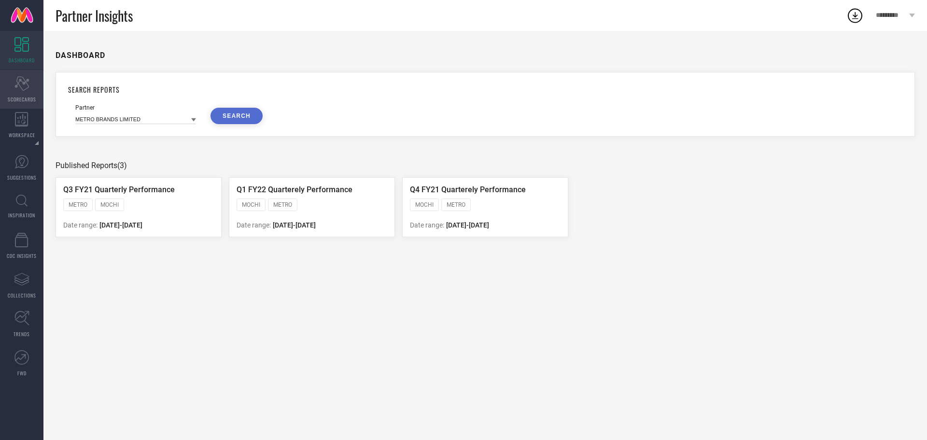
click at [22, 101] on span "SCORECARDS" at bounding box center [22, 99] width 28 height 7
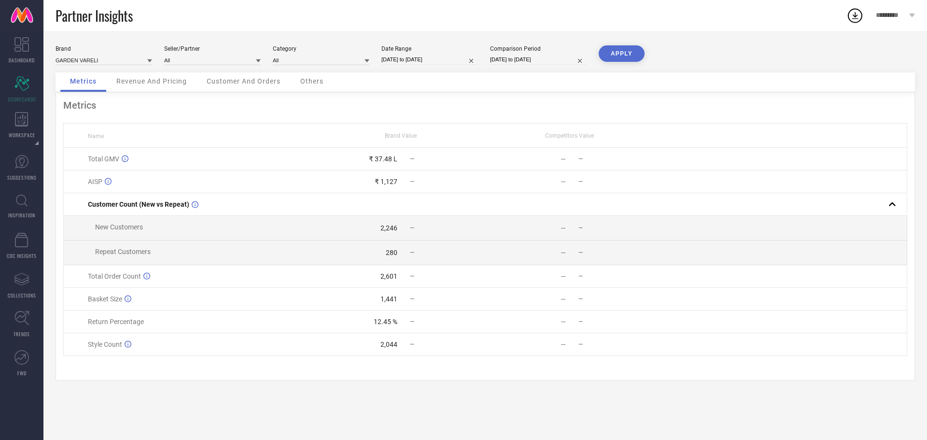
click at [508, 52] on div "Comparison Period [DATE] to [DATE]" at bounding box center [538, 55] width 97 height 20
select select "7"
select select "2024"
select select "8"
select select "2024"
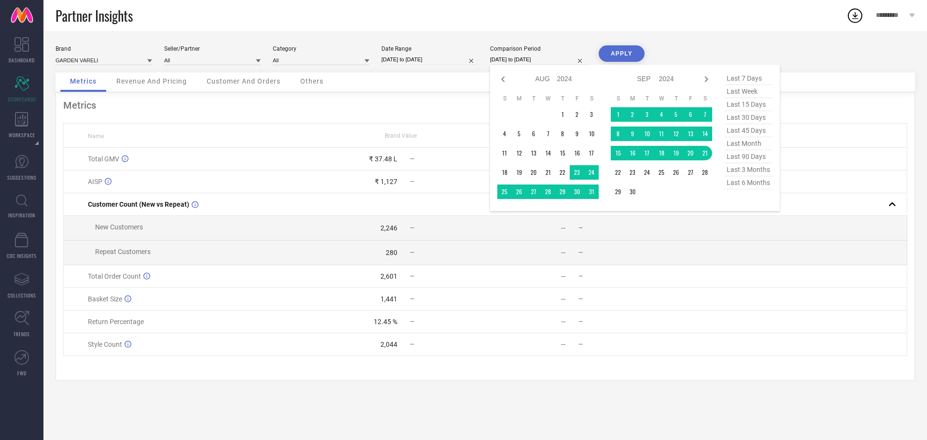
click at [518, 59] on input "[DATE] to [DATE]" at bounding box center [538, 60] width 97 height 10
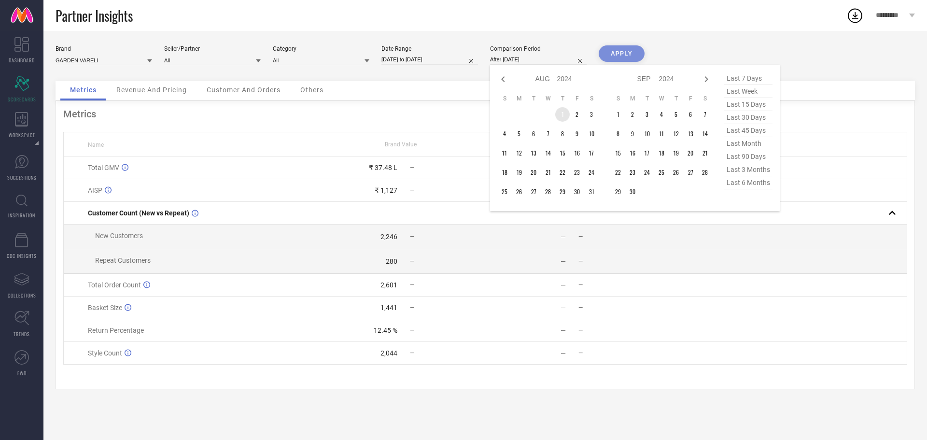
click at [560, 118] on td "1" at bounding box center [562, 114] width 14 height 14
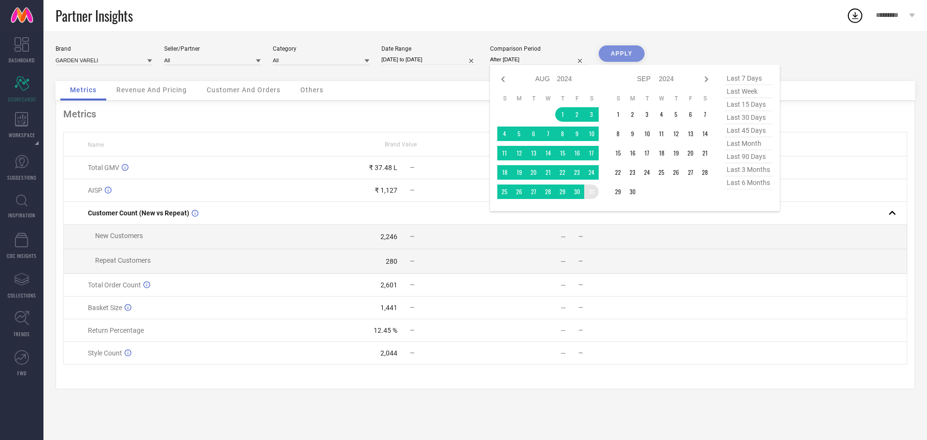
type input "[DATE] to [DATE]"
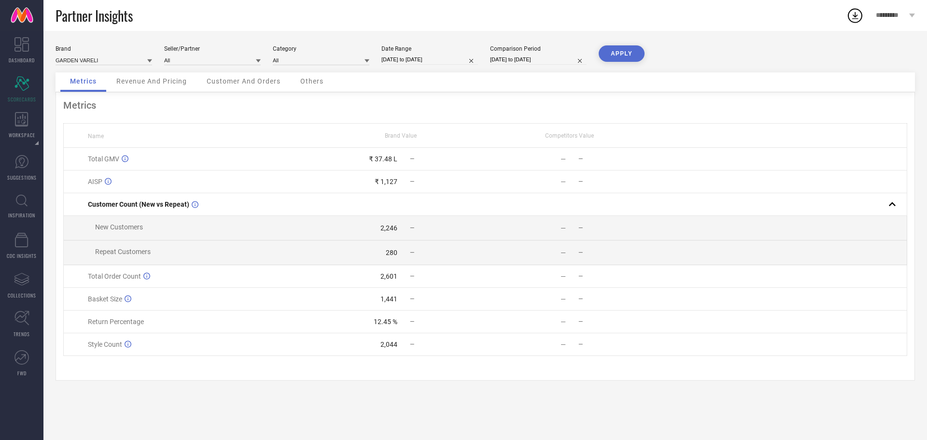
select select "7"
select select "2024"
select select "8"
select select "2024"
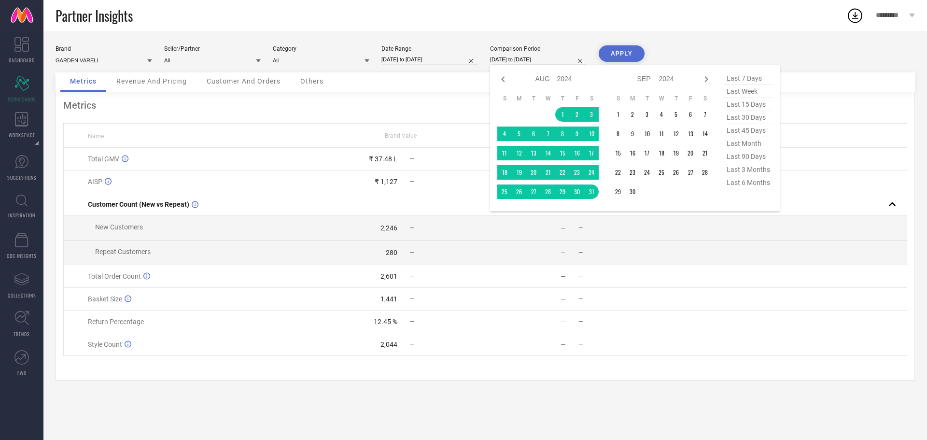
click at [535, 64] on input "[DATE] to [DATE]" at bounding box center [538, 60] width 97 height 10
click at [709, 75] on icon at bounding box center [707, 79] width 12 height 12
select select "8"
select select "2024"
select select "9"
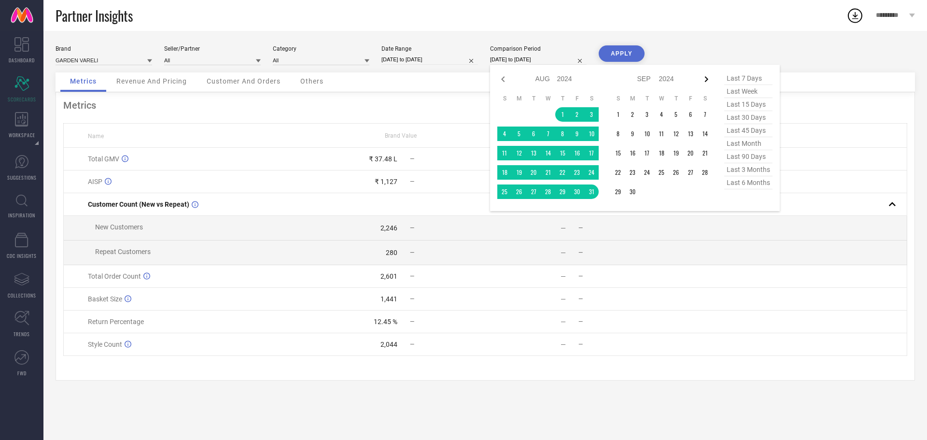
select select "2024"
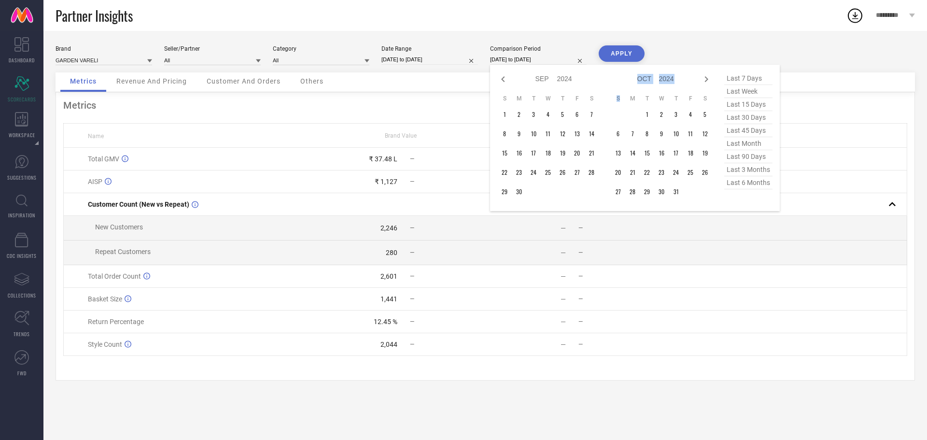
click at [709, 75] on icon at bounding box center [707, 79] width 12 height 12
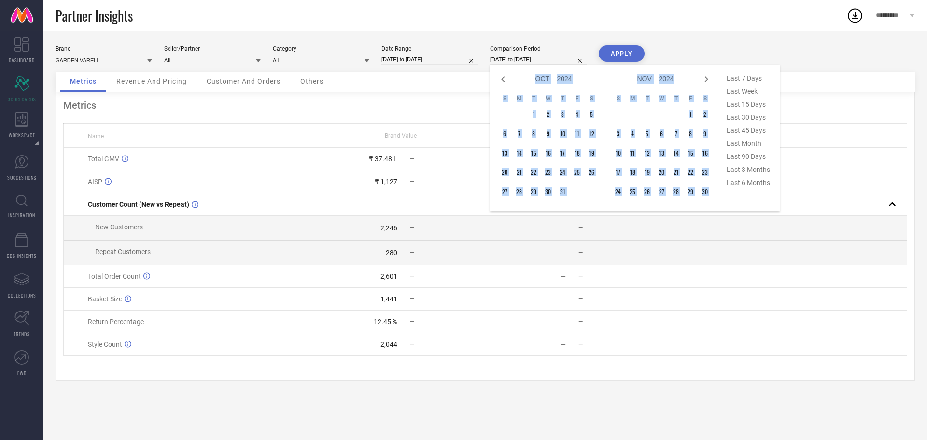
click at [709, 75] on icon at bounding box center [707, 79] width 12 height 12
select select "11"
select select "2024"
select select "2025"
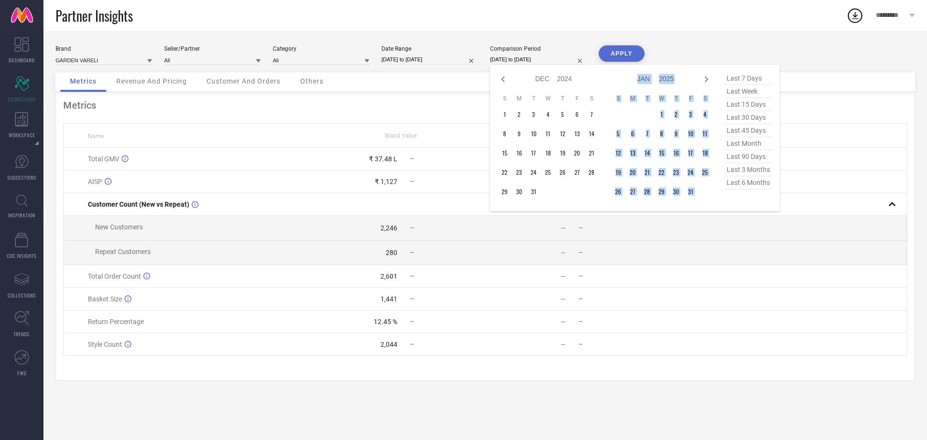
click at [709, 75] on icon at bounding box center [707, 79] width 12 height 12
select select "2025"
select select "1"
select select "2025"
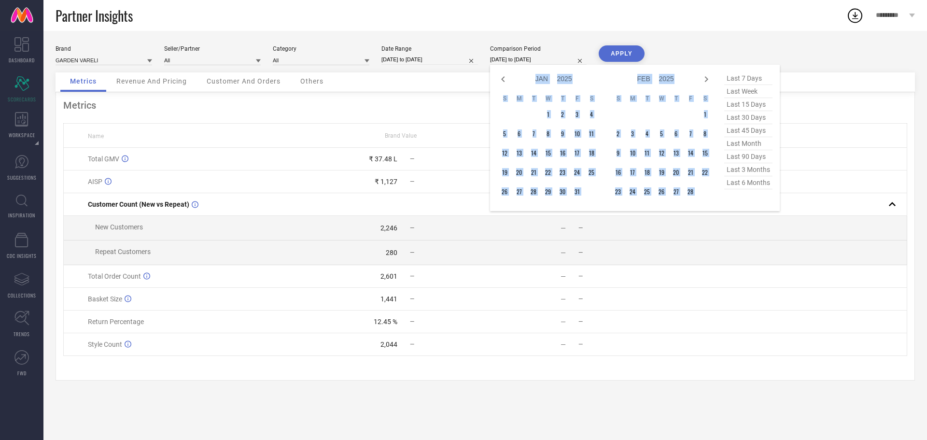
click at [709, 75] on icon at bounding box center [707, 79] width 12 height 12
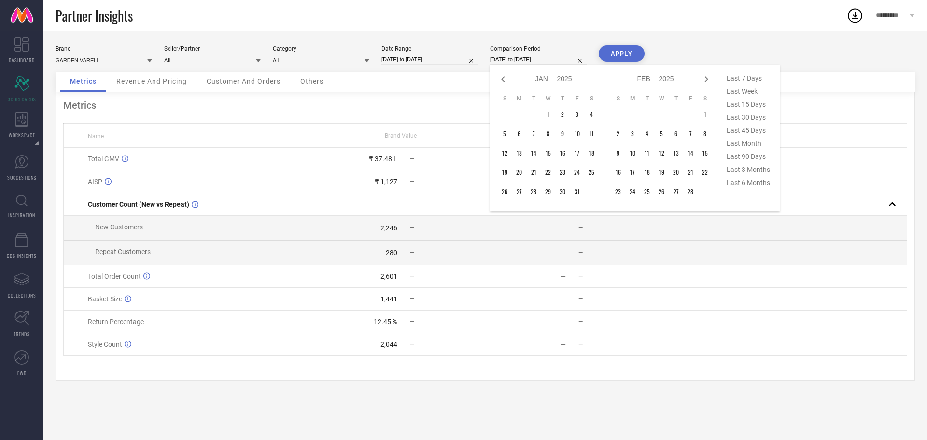
select select "1"
select select "2025"
select select "2"
select select "2025"
click at [709, 75] on icon at bounding box center [707, 79] width 12 height 12
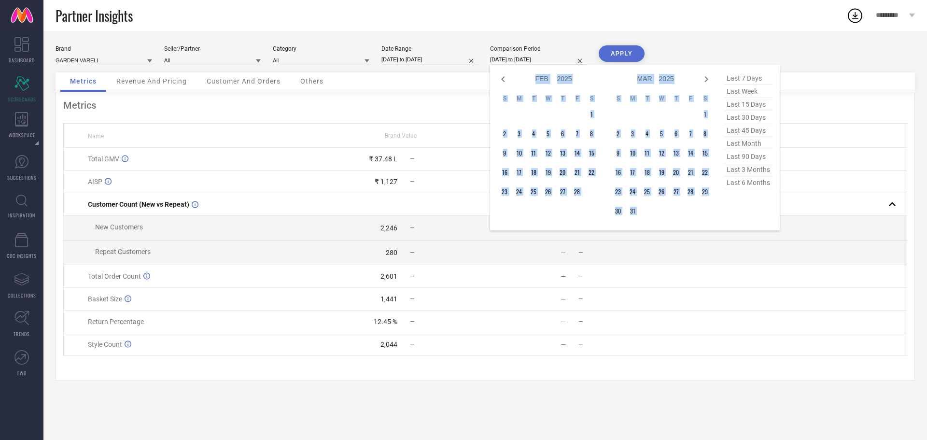
select select "3"
select select "2025"
select select "4"
select select "2025"
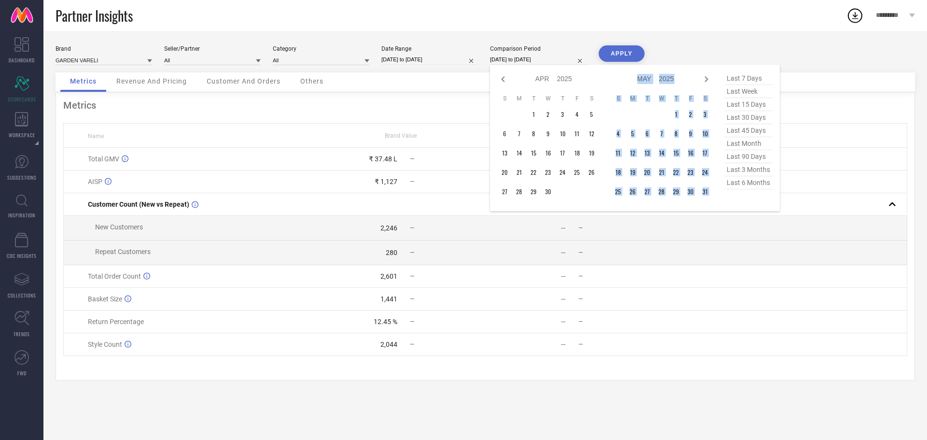
click at [709, 75] on icon at bounding box center [707, 79] width 12 height 12
select select "4"
select select "2025"
select select "5"
select select "2025"
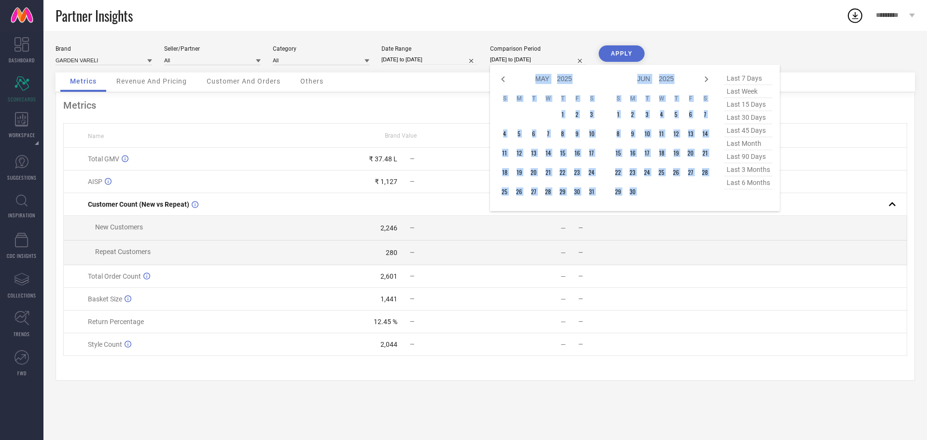
click at [709, 75] on icon at bounding box center [707, 79] width 12 height 12
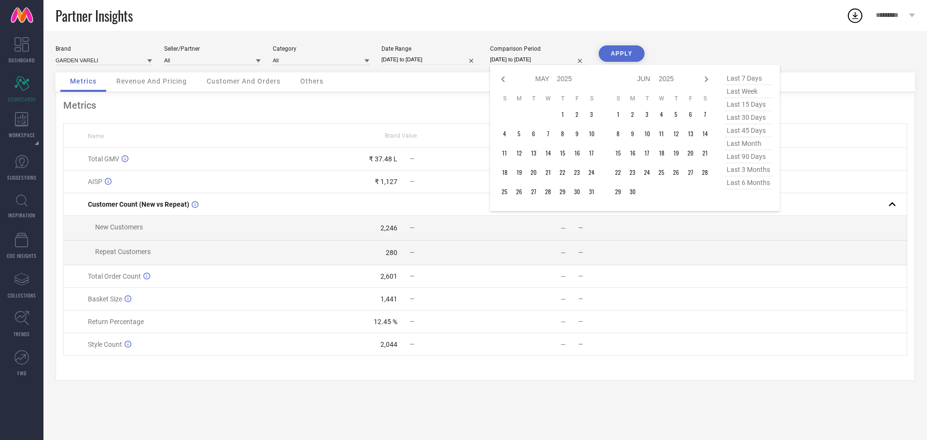
select select "5"
select select "2025"
select select "6"
select select "2025"
click at [709, 75] on icon at bounding box center [707, 79] width 12 height 12
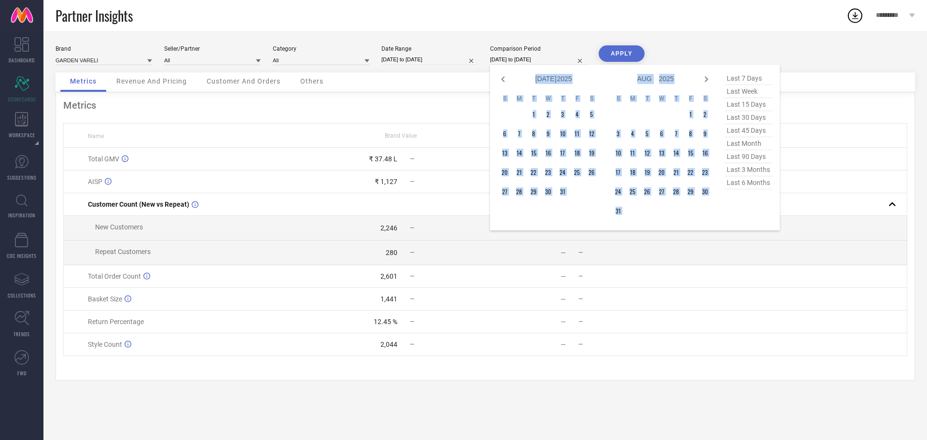
click at [709, 75] on icon at bounding box center [707, 79] width 12 height 12
select select "7"
select select "2025"
select select "8"
select select "2025"
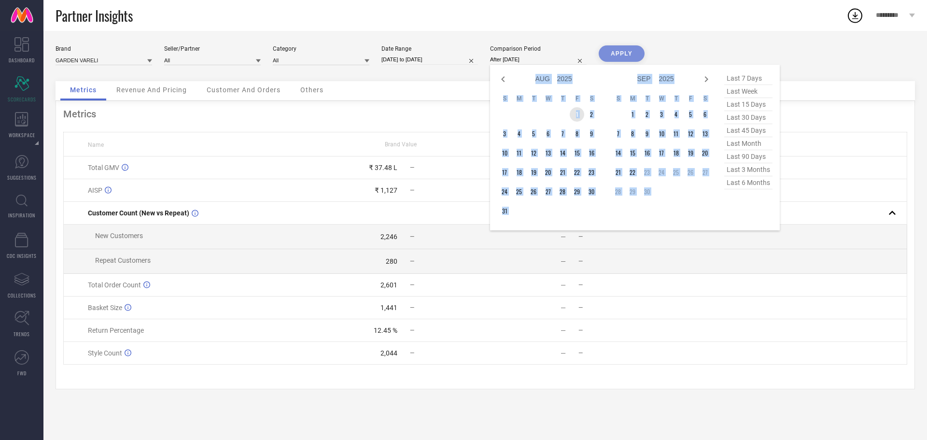
click at [579, 117] on td "1" at bounding box center [577, 114] width 14 height 14
type input "[DATE] to [DATE]"
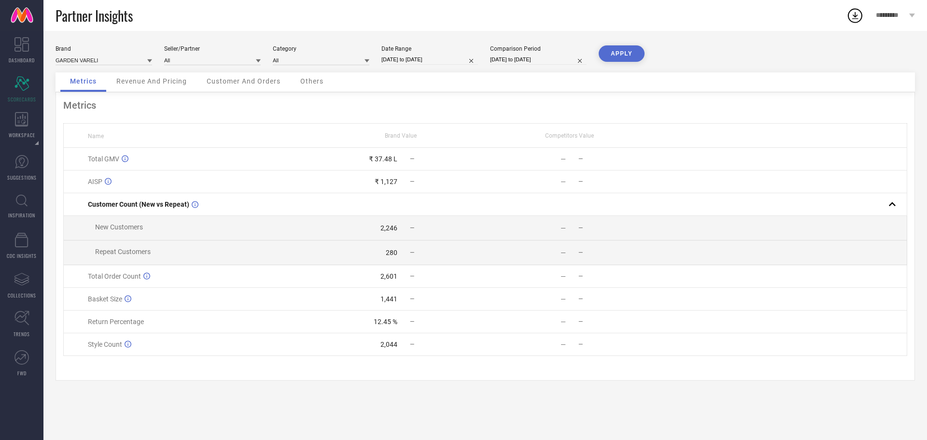
select select "7"
select select "2025"
select select "8"
select select "2025"
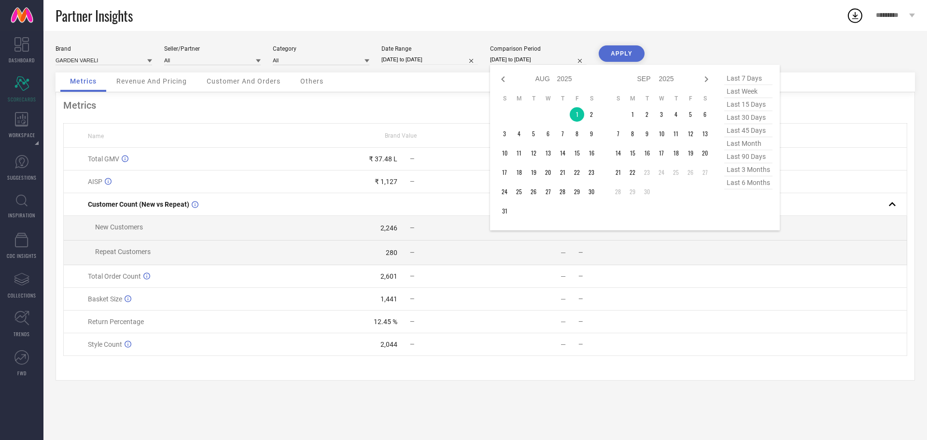
click at [532, 59] on input "[DATE] to [DATE]" at bounding box center [538, 60] width 97 height 10
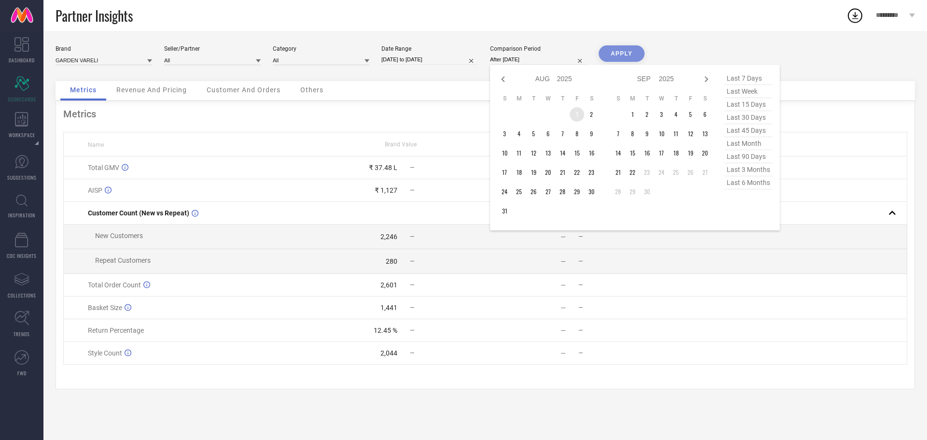
click at [578, 117] on td "1" at bounding box center [577, 114] width 14 height 14
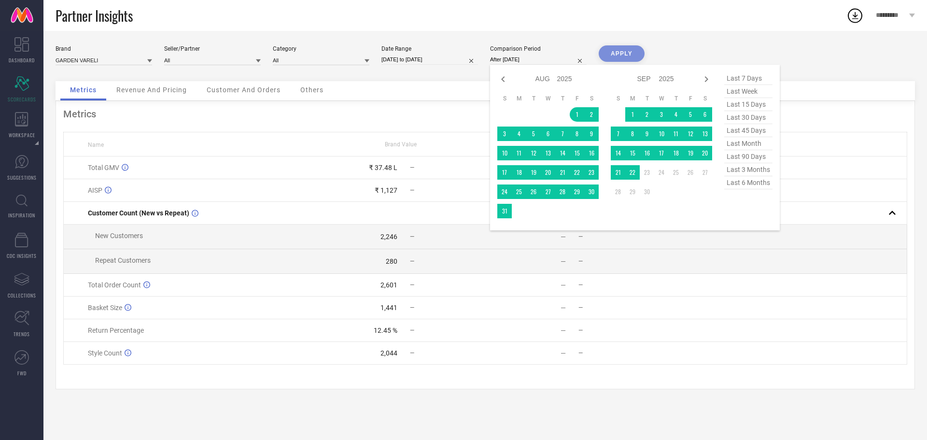
click at [502, 218] on table "S M T W T F S 1 2 3 4 5 6 7 8 9 10 11 12 13 14 15 16 17 18 19 20 21 22 23 24 25…" at bounding box center [547, 156] width 101 height 133
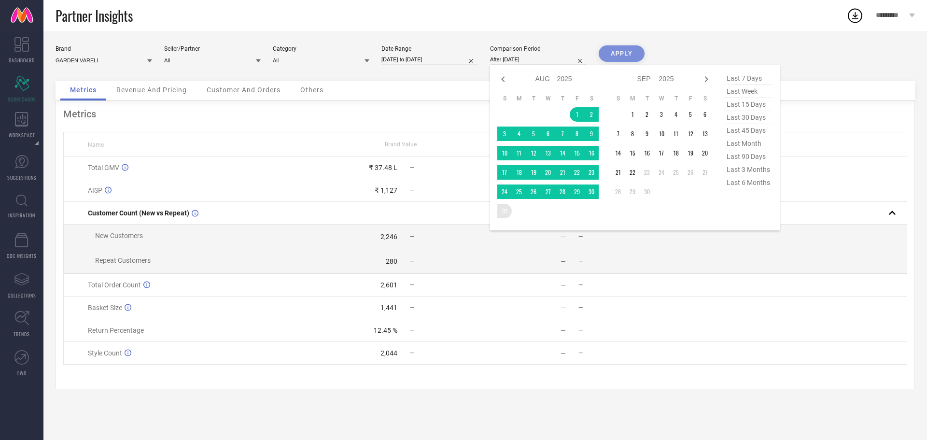
type input "[DATE] to [DATE]"
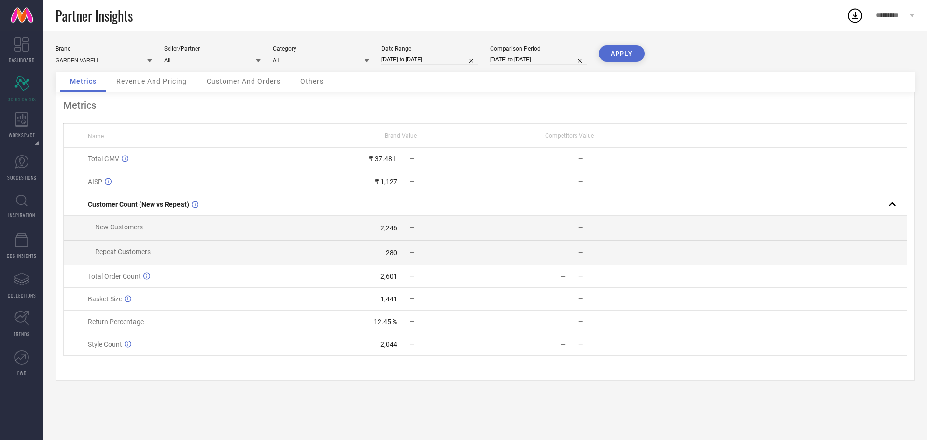
click at [425, 62] on input "[DATE] to [DATE]" at bounding box center [430, 60] width 97 height 10
select select "7"
select select "2025"
select select "8"
select select "2025"
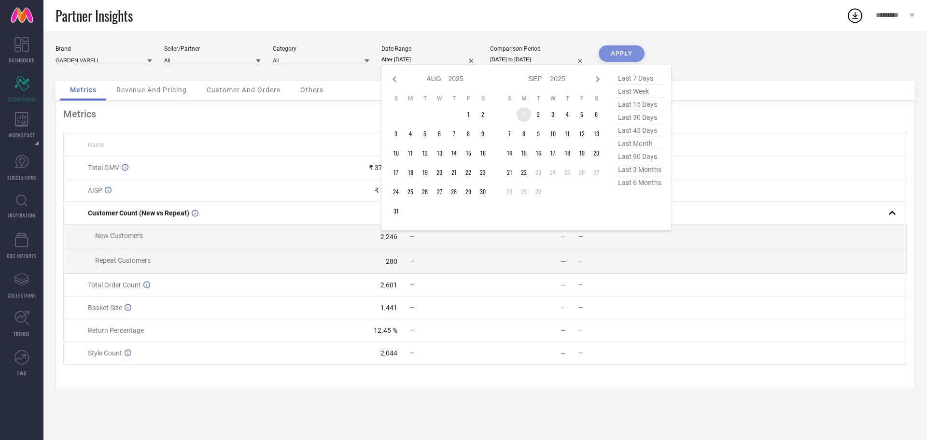
click at [527, 114] on td "1" at bounding box center [524, 114] width 14 height 14
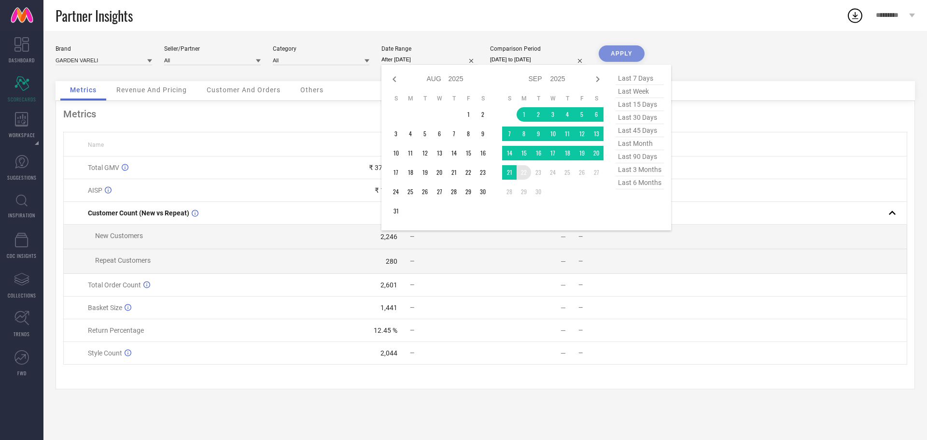
type input "[DATE] to [DATE]"
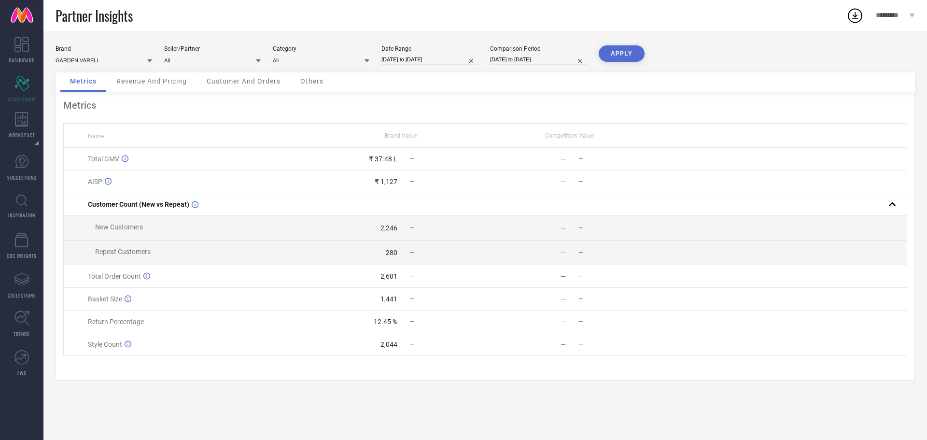
click at [614, 52] on button "APPLY" at bounding box center [622, 53] width 46 height 16
click at [303, 59] on input at bounding box center [321, 60] width 97 height 10
click at [294, 104] on span "Women-Sarees" at bounding box center [297, 106] width 39 height 7
click at [620, 49] on button "APPLY" at bounding box center [622, 53] width 46 height 16
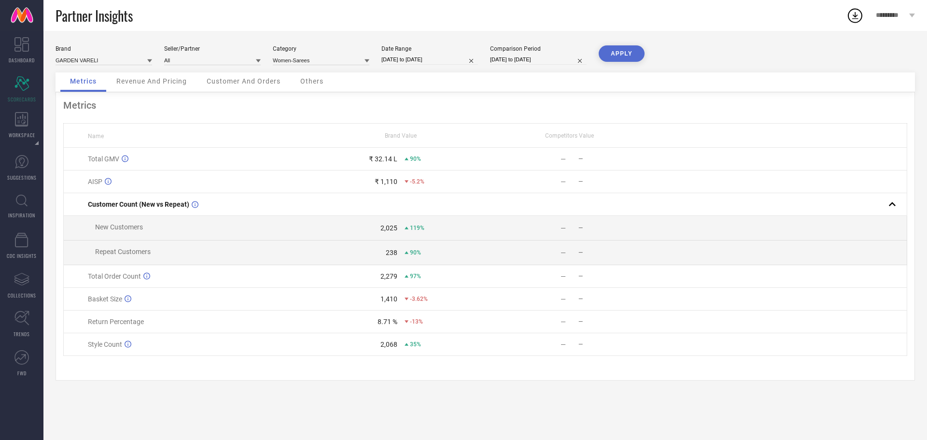
click at [172, 79] on span "Revenue And Pricing" at bounding box center [151, 81] width 71 height 8
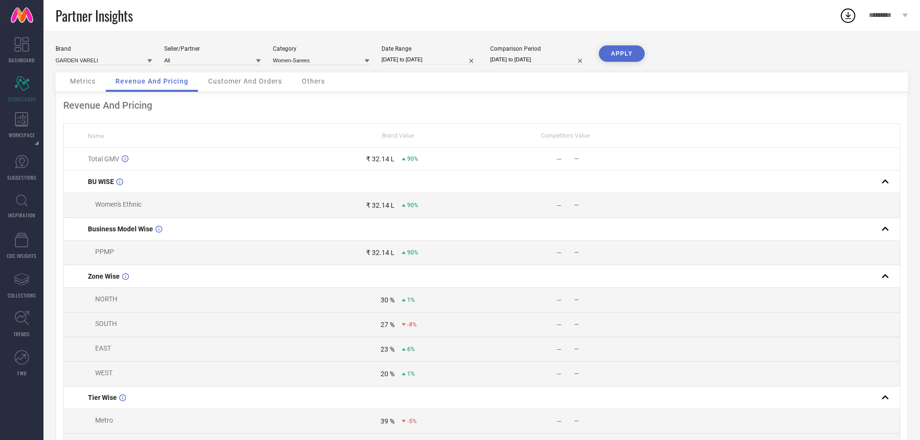
click at [85, 84] on span "Metrics" at bounding box center [83, 81] width 26 height 8
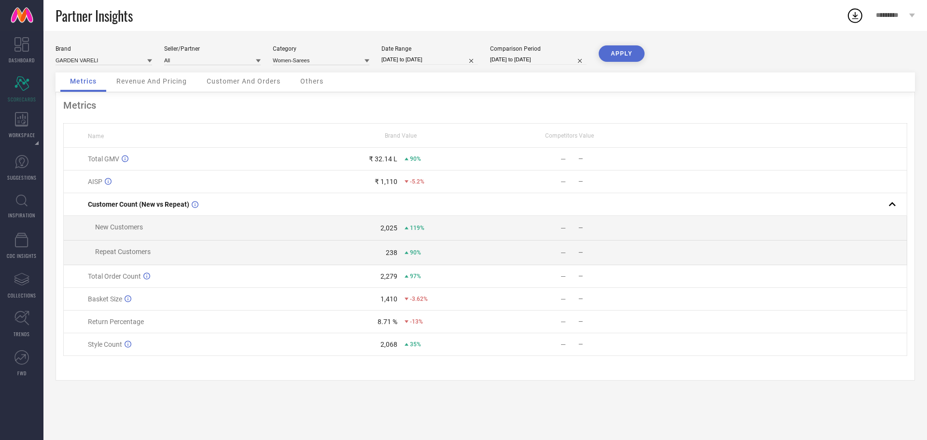
click at [170, 80] on span "Revenue And Pricing" at bounding box center [151, 81] width 71 height 8
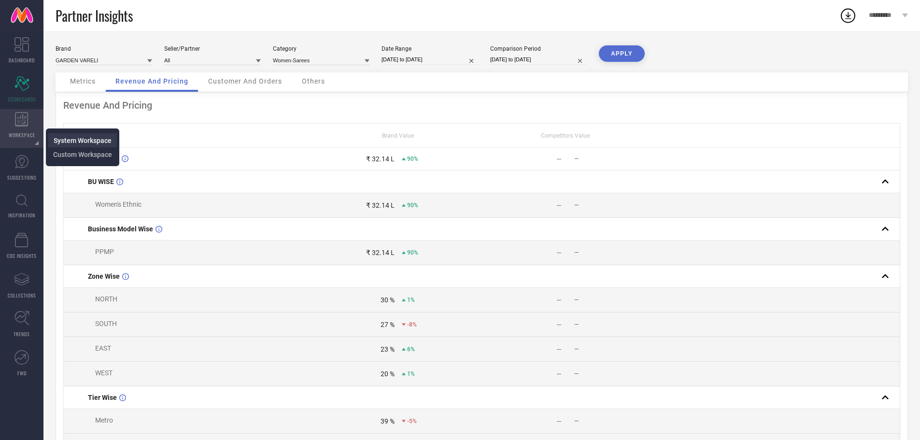
click at [60, 139] on span "System Workspace" at bounding box center [83, 141] width 58 height 8
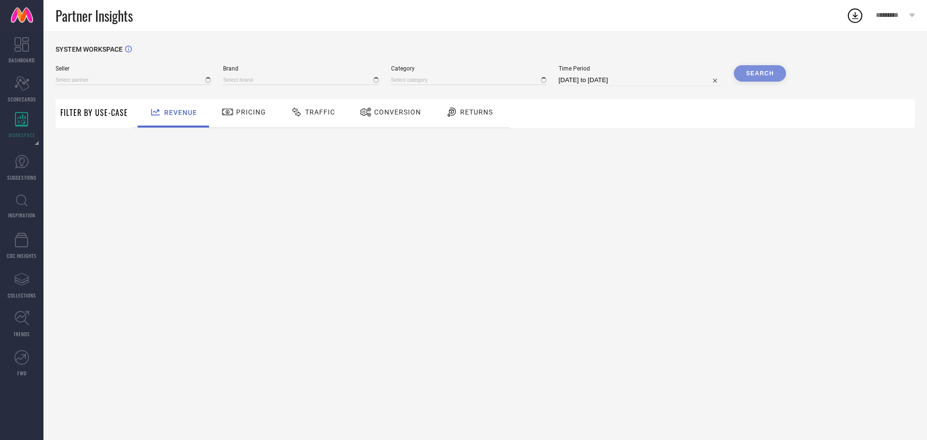
type input "All"
type input "1 STOP FASHION"
type input "All"
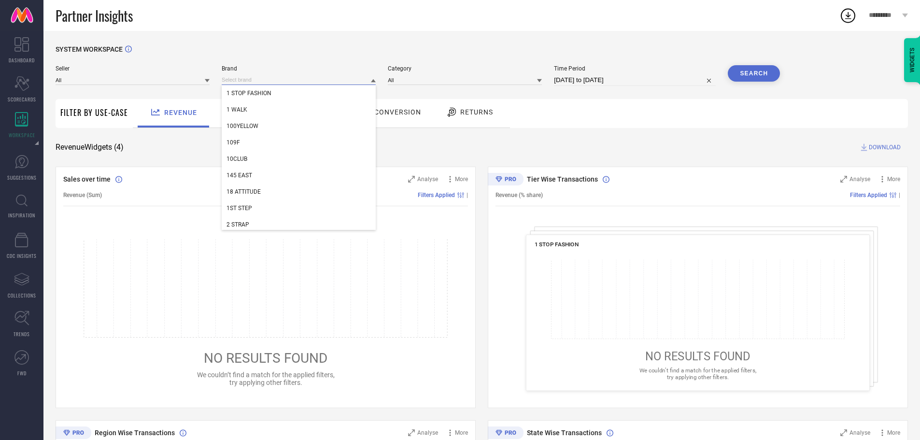
click at [315, 81] on input at bounding box center [299, 80] width 154 height 10
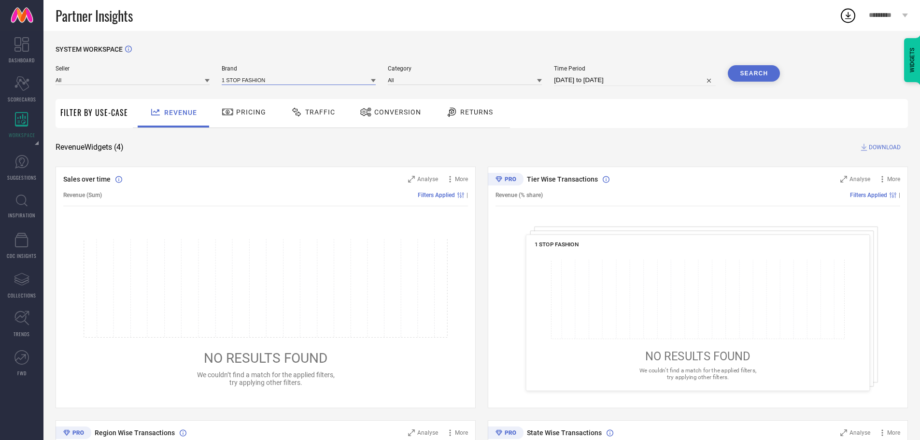
click at [315, 81] on input at bounding box center [299, 80] width 154 height 10
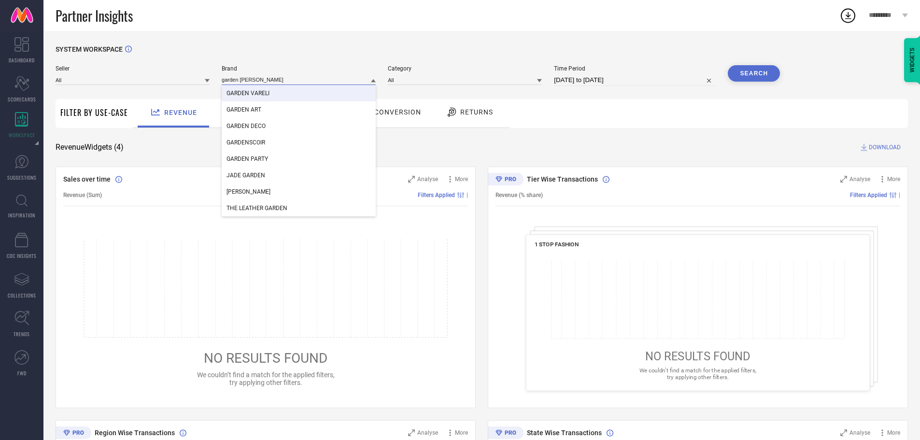
type input "garden [PERSON_NAME]"
click at [287, 94] on div "GARDEN VARELI" at bounding box center [299, 93] width 154 height 16
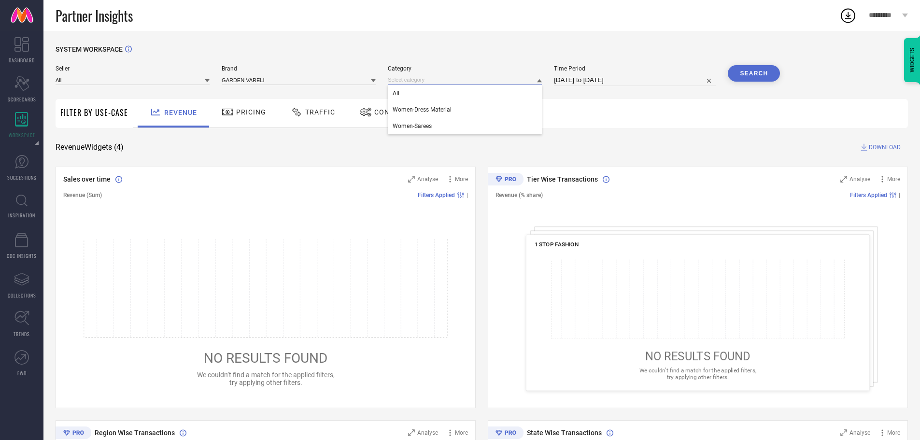
click at [473, 81] on input at bounding box center [465, 80] width 154 height 10
click at [439, 83] on input at bounding box center [465, 80] width 154 height 10
click at [421, 89] on div "All" at bounding box center [465, 93] width 154 height 16
click at [750, 77] on button "Search" at bounding box center [754, 73] width 52 height 16
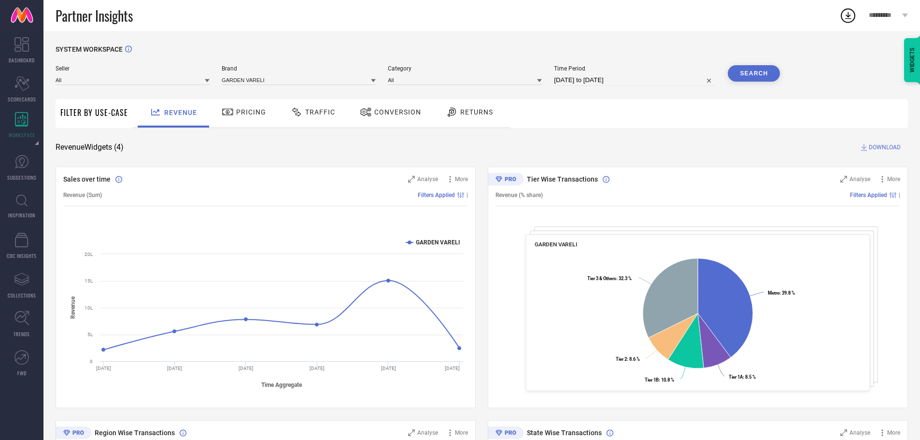
click at [882, 150] on span "DOWNLOAD" at bounding box center [885, 147] width 32 height 10
click at [649, 136] on div "SYSTEM WORKSPACE Seller All Brand GARDEN VARELI Category All Time Period [DATE]…" at bounding box center [482, 353] width 852 height 616
